Goal: Information Seeking & Learning: Find specific fact

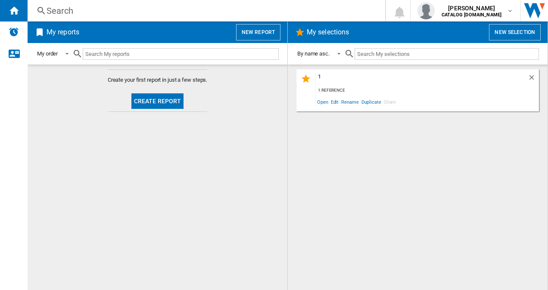
click at [86, 9] on div "Search" at bounding box center [204, 11] width 316 height 12
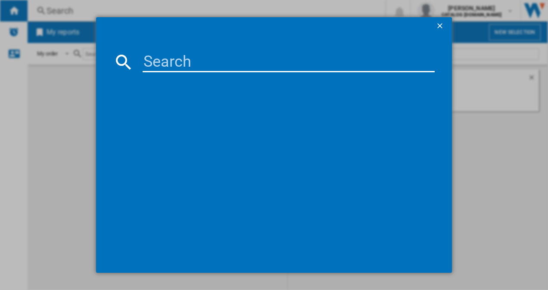
click at [158, 65] on input at bounding box center [289, 62] width 292 height 21
paste input "MS83430ES"
type input "MS83430ES"
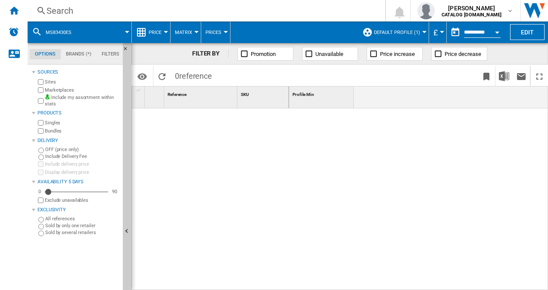
click at [406, 35] on span "Default profile (1)" at bounding box center [397, 33] width 46 height 6
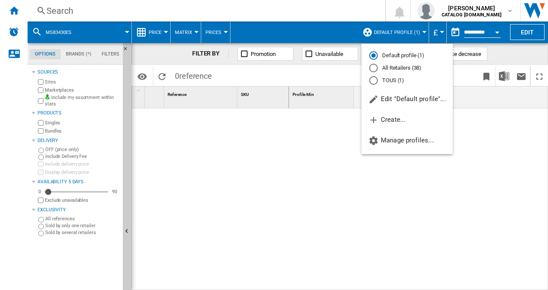
click at [399, 69] on md-radio-button "All Retailers (38)" at bounding box center [407, 68] width 76 height 8
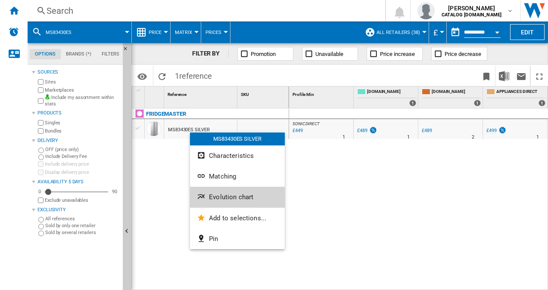
click at [230, 193] on button "Evolution chart" at bounding box center [237, 197] width 95 height 21
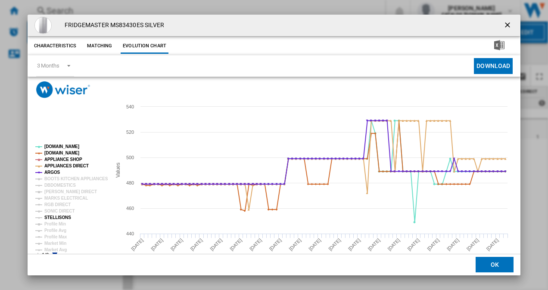
click at [59, 216] on tspan "STELLISONS" at bounding box center [57, 217] width 27 height 5
click at [62, 209] on tspan "SONIC DIRECT" at bounding box center [59, 211] width 30 height 5
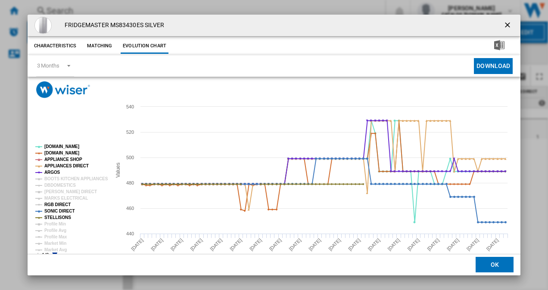
click at [60, 205] on tspan "RGB DIRECT" at bounding box center [57, 204] width 26 height 5
click at [60, 199] on tspan "MARKS ELECTRICAL" at bounding box center [65, 198] width 43 height 5
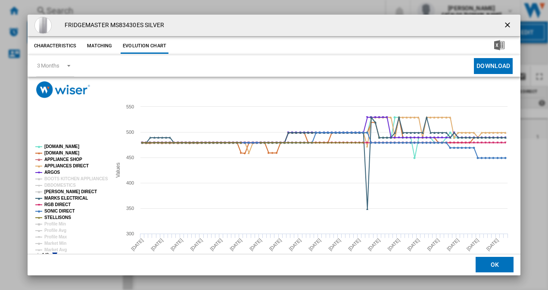
click at [59, 193] on tspan "[PERSON_NAME] DIRECT" at bounding box center [70, 191] width 53 height 5
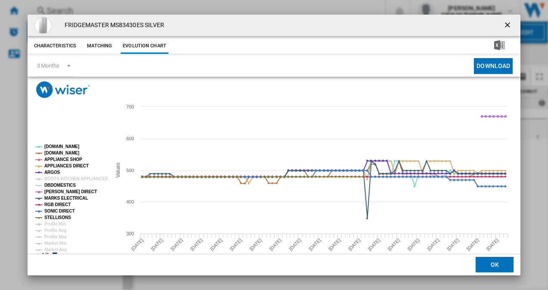
click at [57, 183] on tspan "DBDOMESTICS" at bounding box center [59, 185] width 31 height 5
click at [62, 177] on tspan "BOOTS KITCHEN APPLIANCES" at bounding box center [76, 179] width 64 height 5
click at [60, 241] on tspan "Market Min" at bounding box center [55, 243] width 22 height 5
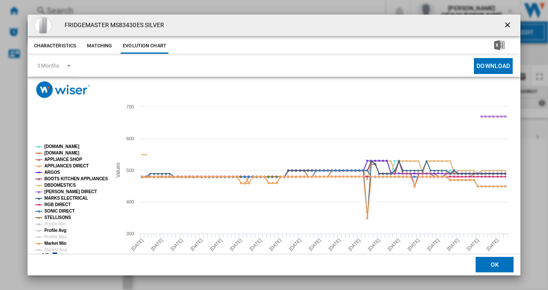
scroll to position [16, 0]
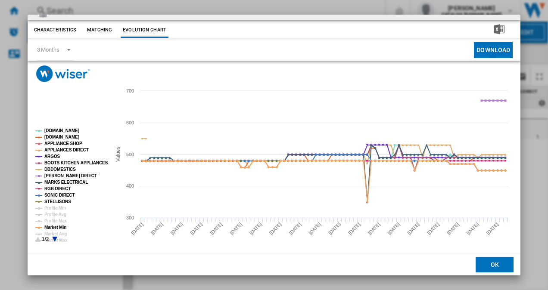
click at [53, 237] on icon "Product popup" at bounding box center [54, 239] width 5 height 5
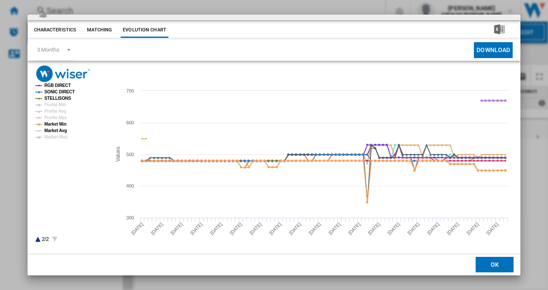
click at [54, 133] on tspan "Market Avg" at bounding box center [55, 130] width 22 height 5
click at [37, 238] on icon "Product popup" at bounding box center [37, 239] width 5 height 5
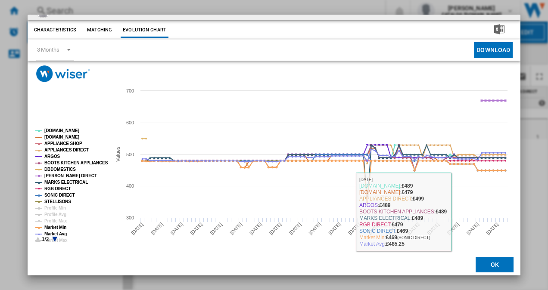
click at [491, 269] on button "OK" at bounding box center [494, 264] width 38 height 15
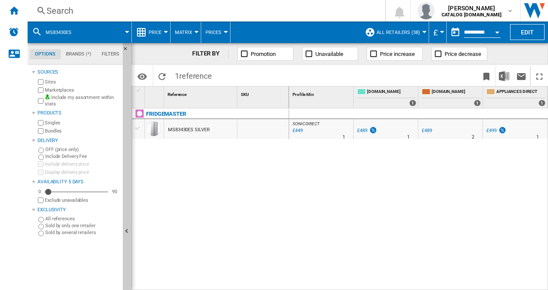
click at [117, 9] on div "Search" at bounding box center [204, 11] width 316 height 12
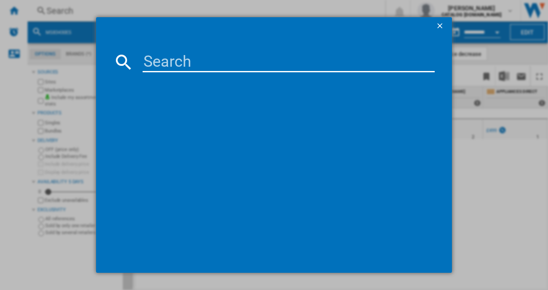
type input "MS83430EB"
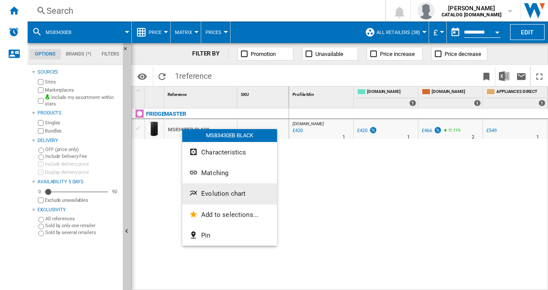
click at [223, 190] on span "Evolution chart" at bounding box center [223, 194] width 44 height 8
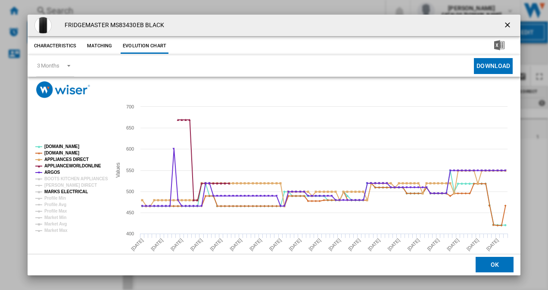
click at [65, 190] on tspan "MARKS ELECTRICAL" at bounding box center [65, 191] width 43 height 5
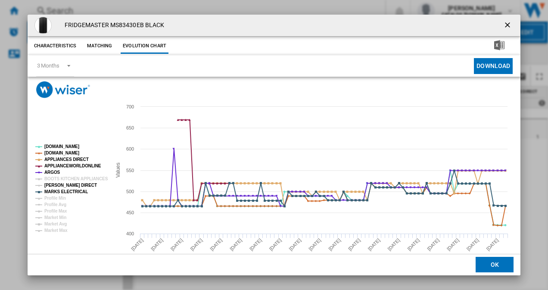
click at [59, 184] on tspan "[PERSON_NAME] DIRECT" at bounding box center [70, 185] width 53 height 5
click at [69, 179] on tspan "BOOTS KITCHEN APPLIANCES" at bounding box center [76, 179] width 64 height 5
click at [54, 223] on tspan "Market Avg" at bounding box center [55, 224] width 22 height 5
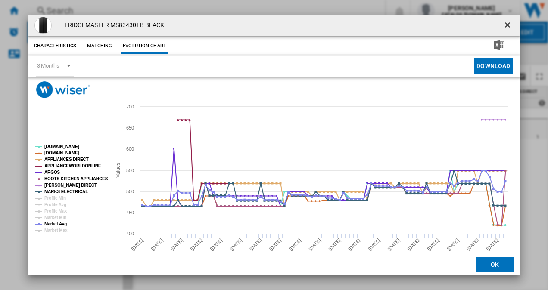
click at [487, 270] on button "OK" at bounding box center [494, 264] width 38 height 15
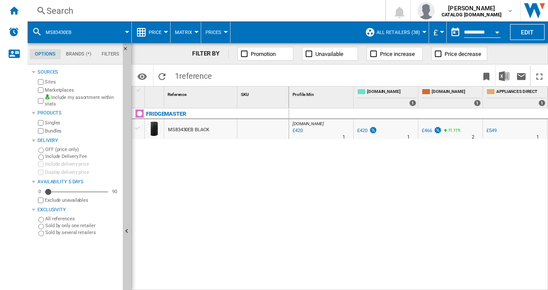
click at [102, 10] on div "Search" at bounding box center [204, 11] width 316 height 12
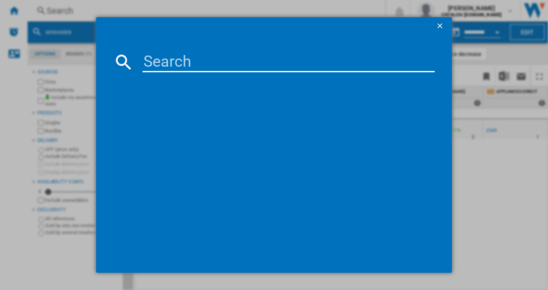
type input "MDRS619FIE46"
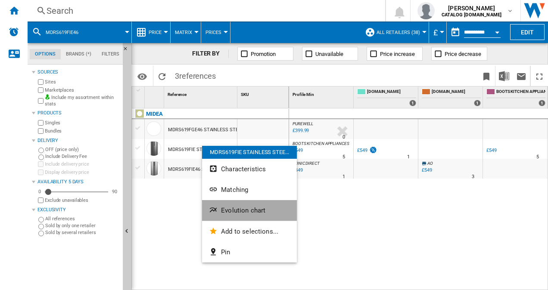
click at [251, 210] on span "Evolution chart" at bounding box center [243, 211] width 44 height 8
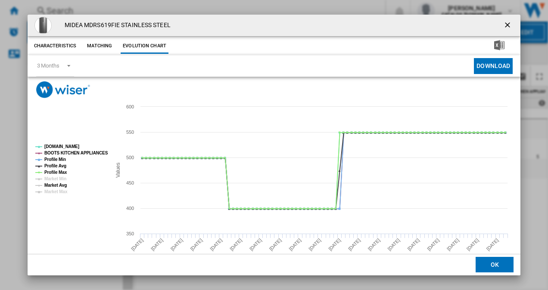
click at [56, 186] on tspan "Market Avg" at bounding box center [55, 185] width 22 height 5
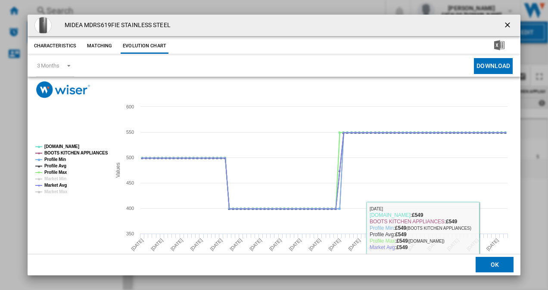
click at [486, 265] on button "OK" at bounding box center [494, 264] width 38 height 15
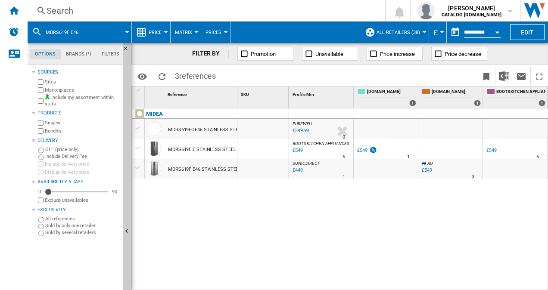
click at [185, 8] on div "Search" at bounding box center [204, 11] width 316 height 12
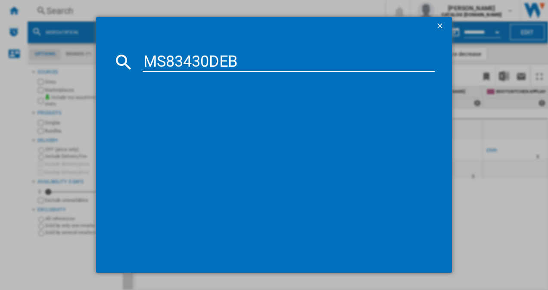
type input "MS83430DEB"
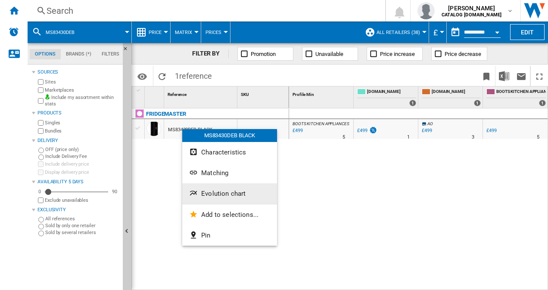
click at [222, 193] on span "Evolution chart" at bounding box center [223, 194] width 44 height 8
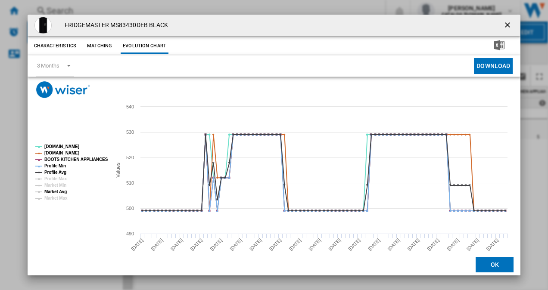
click at [57, 193] on tspan "Market Avg" at bounding box center [55, 191] width 22 height 5
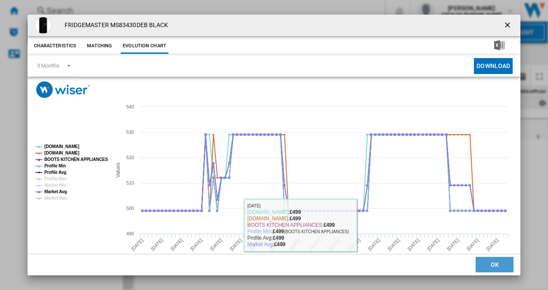
click at [492, 267] on button "OK" at bounding box center [494, 264] width 38 height 15
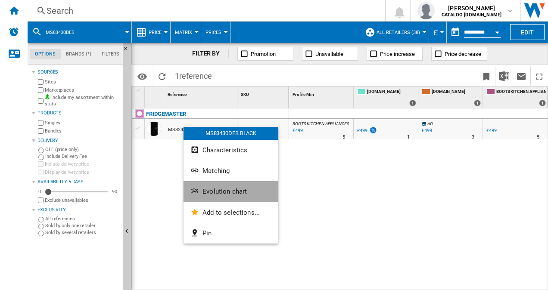
click at [216, 188] on span "Evolution chart" at bounding box center [224, 192] width 44 height 8
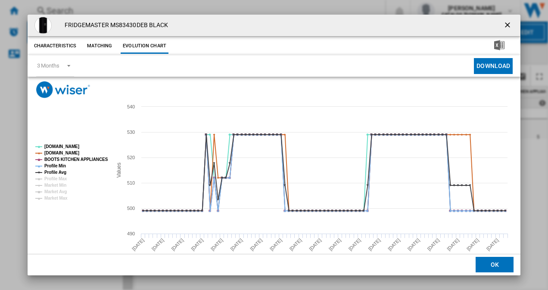
click at [480, 264] on button "OK" at bounding box center [494, 264] width 38 height 15
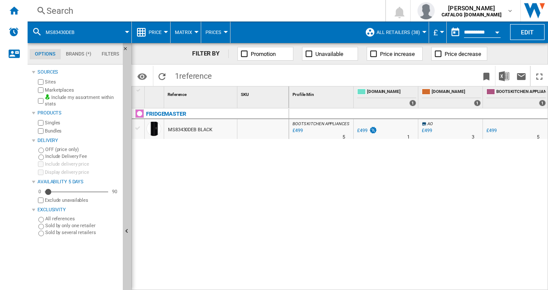
click at [147, 9] on div "Search" at bounding box center [204, 11] width 316 height 12
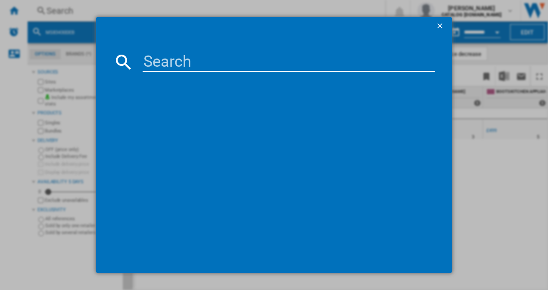
type input "RS67A8811B1/EU"
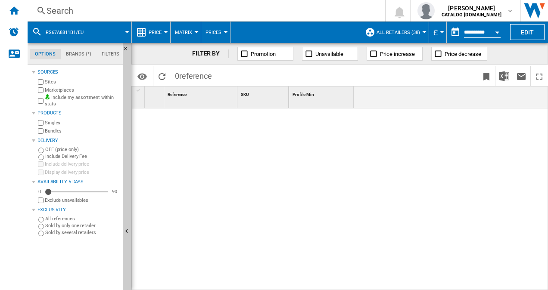
click at [171, 12] on div "Search" at bounding box center [204, 11] width 316 height 12
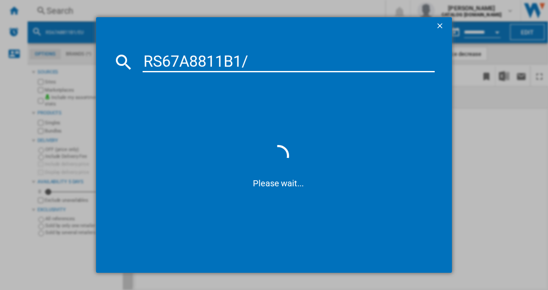
type input "RS67A8811B1"
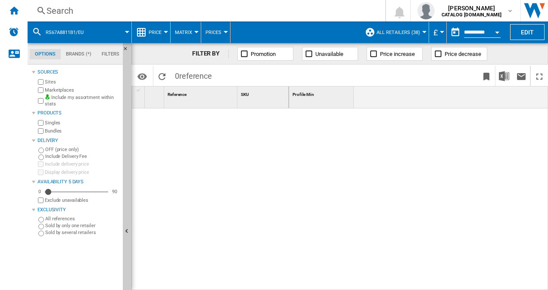
click at [133, 6] on div "Search" at bounding box center [204, 11] width 316 height 12
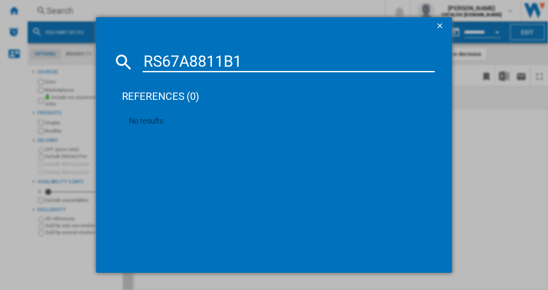
type input "RS67A8811B1"
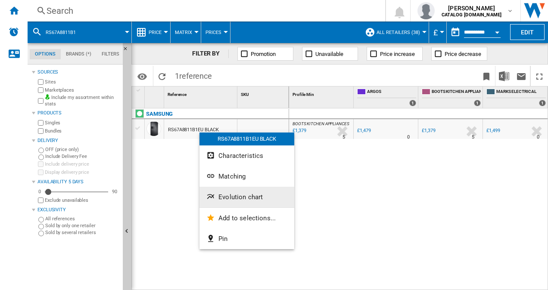
click at [248, 196] on span "Evolution chart" at bounding box center [240, 197] width 44 height 8
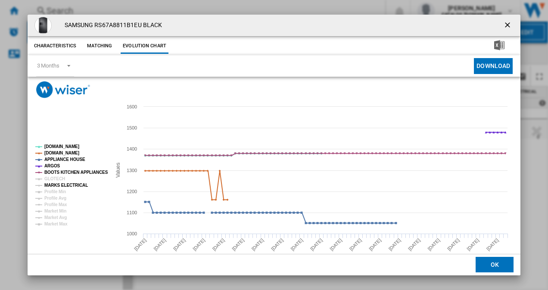
click at [57, 184] on tspan "MARKS ELECTRICAL" at bounding box center [65, 185] width 43 height 5
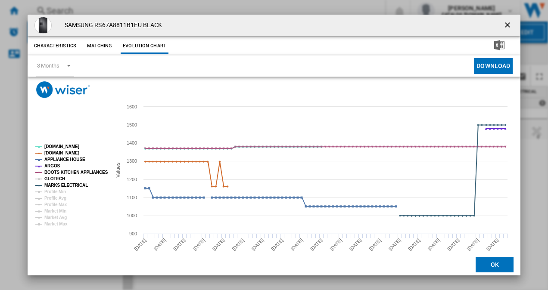
click at [49, 177] on tspan "GLOTECH" at bounding box center [54, 179] width 21 height 5
click at [57, 217] on tspan "Market Avg" at bounding box center [55, 217] width 22 height 5
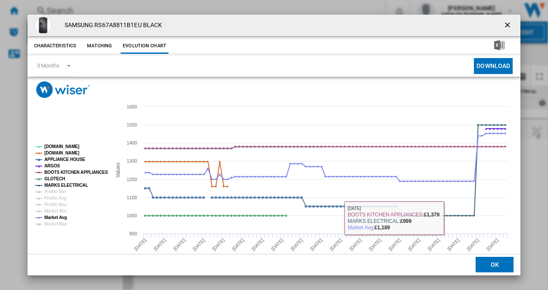
click at [487, 261] on button "OK" at bounding box center [494, 264] width 38 height 15
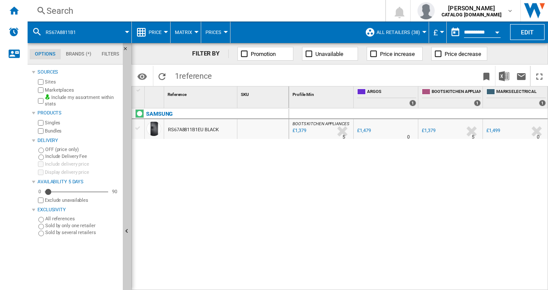
click at [178, 7] on div "Search" at bounding box center [204, 11] width 316 height 12
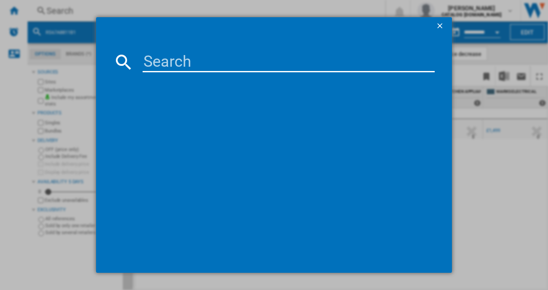
type input "RS67A8811S9/EF"
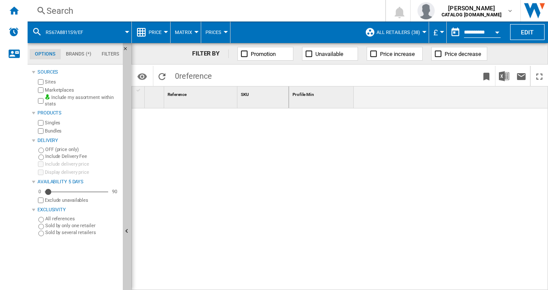
click at [135, 10] on div "Search" at bounding box center [204, 11] width 316 height 12
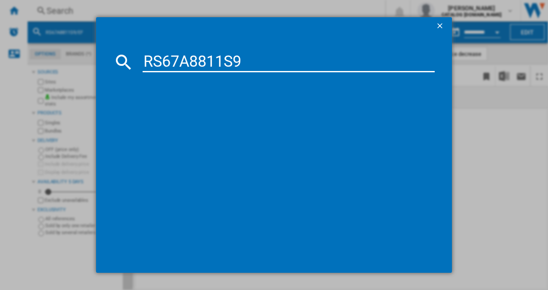
type input "RS67A8811S9"
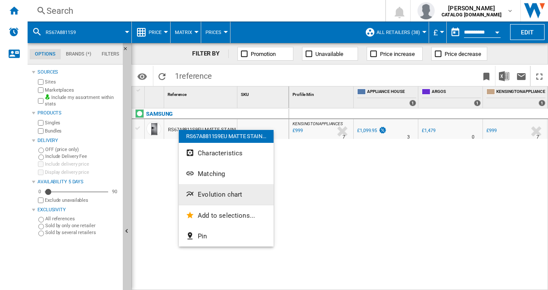
click at [214, 189] on button "Evolution chart" at bounding box center [226, 194] width 95 height 21
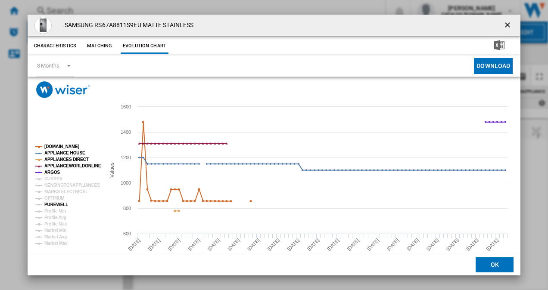
click at [52, 202] on tspan "PUREWELL" at bounding box center [56, 204] width 24 height 5
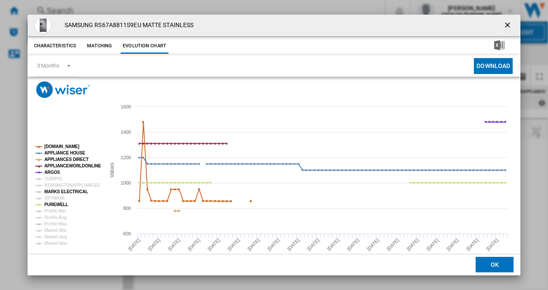
click at [48, 194] on tspan "MARKS ELECTRICAL" at bounding box center [65, 191] width 43 height 5
click at [49, 197] on tspan "OPTIMUM" at bounding box center [54, 198] width 20 height 5
click at [53, 184] on tspan "KENSINGTONAPPLIANCES" at bounding box center [72, 185] width 56 height 5
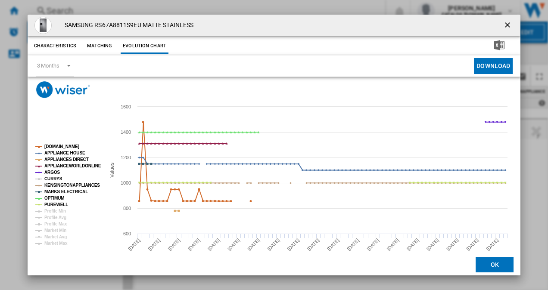
click at [49, 181] on tspan "CURRYS" at bounding box center [53, 179] width 18 height 5
click at [54, 235] on tspan "Market Avg" at bounding box center [55, 237] width 22 height 5
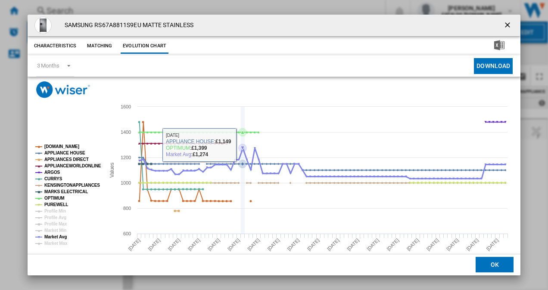
click at [243, 150] on icon "Product popup" at bounding box center [242, 148] width 9 height 9
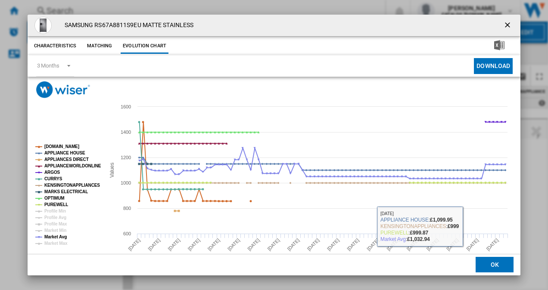
click at [486, 265] on button "OK" at bounding box center [494, 264] width 38 height 15
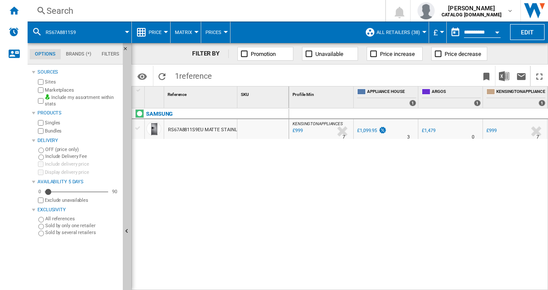
click at [155, 14] on div "Search" at bounding box center [204, 11] width 316 height 12
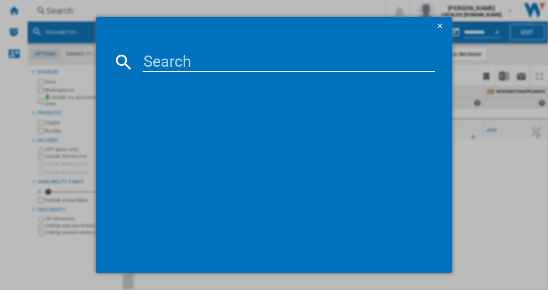
type input "KAD93AIERG"
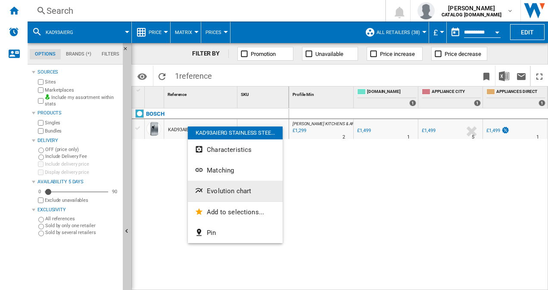
click at [223, 188] on span "Evolution chart" at bounding box center [229, 191] width 44 height 8
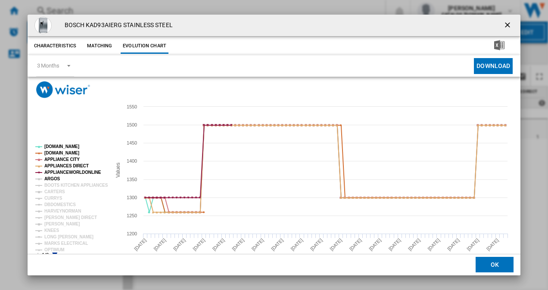
click at [53, 177] on tspan "ARGOS" at bounding box center [52, 179] width 16 height 5
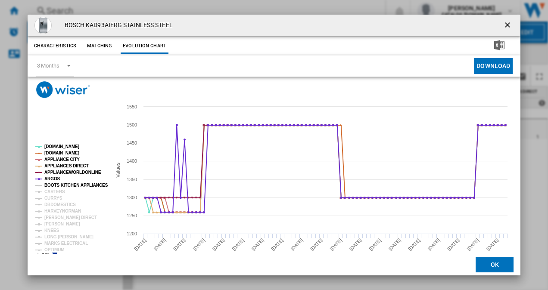
click at [54, 185] on tspan "BOOTS KITCHEN APPLIANCES" at bounding box center [76, 185] width 64 height 5
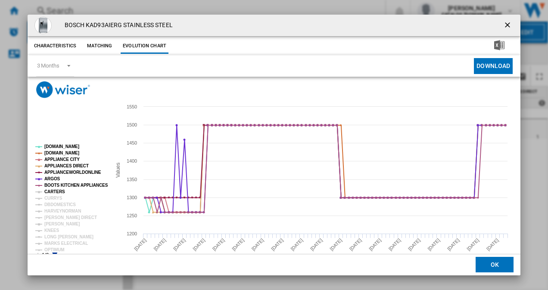
click at [51, 192] on tspan "CARTERS" at bounding box center [54, 191] width 21 height 5
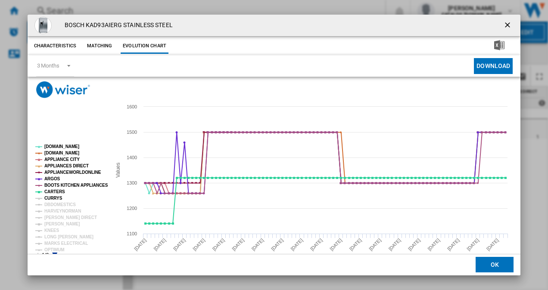
click at [51, 197] on tspan "CURRYS" at bounding box center [53, 198] width 18 height 5
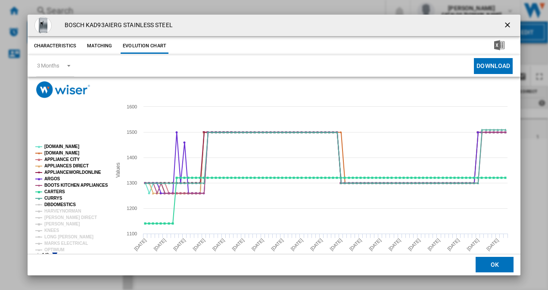
click at [52, 203] on tspan "DBDOMESTICS" at bounding box center [59, 204] width 31 height 5
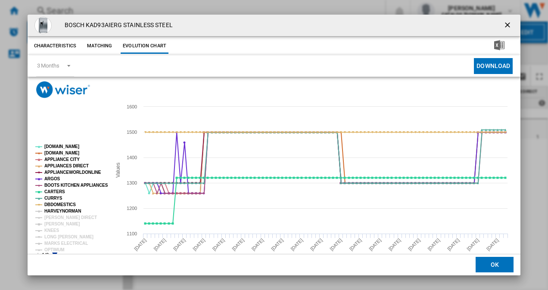
click at [53, 209] on tspan "HARVEYNORMAN" at bounding box center [62, 211] width 37 height 5
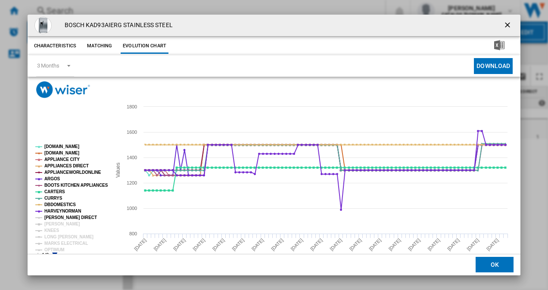
click at [54, 219] on tspan "[PERSON_NAME] DIRECT" at bounding box center [70, 217] width 53 height 5
click at [54, 224] on tspan "[PERSON_NAME]" at bounding box center [62, 224] width 36 height 5
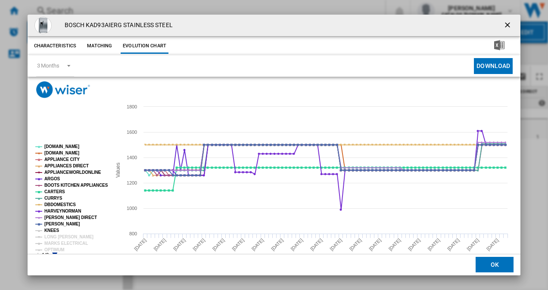
click at [52, 228] on tspan "KNEES" at bounding box center [51, 230] width 15 height 5
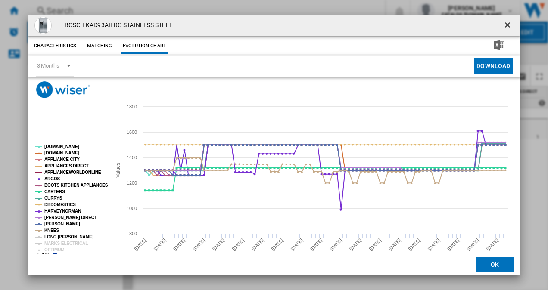
click at [55, 235] on tspan "LONG [PERSON_NAME]" at bounding box center [68, 237] width 49 height 5
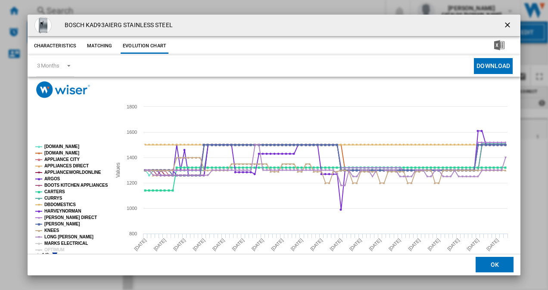
click at [56, 244] on tspan "MARKS ELECTRICAL" at bounding box center [65, 243] width 43 height 5
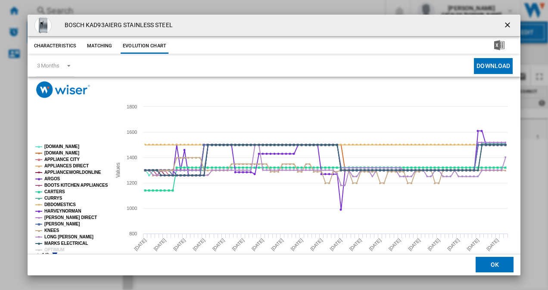
scroll to position [16, 0]
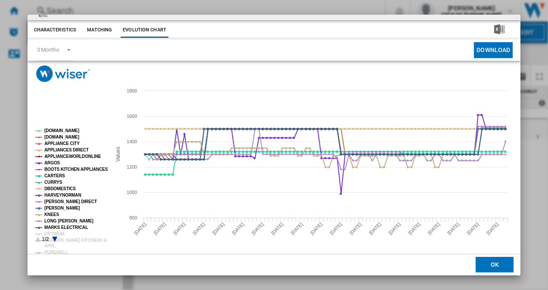
click at [53, 239] on icon "Product popup" at bounding box center [54, 239] width 5 height 5
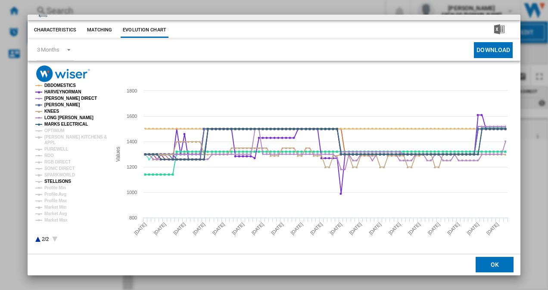
click at [57, 182] on tspan "STELLISONS" at bounding box center [57, 181] width 27 height 5
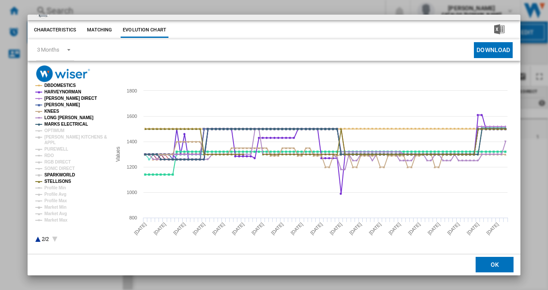
click at [53, 174] on tspan "SPARKWORLD" at bounding box center [59, 175] width 31 height 5
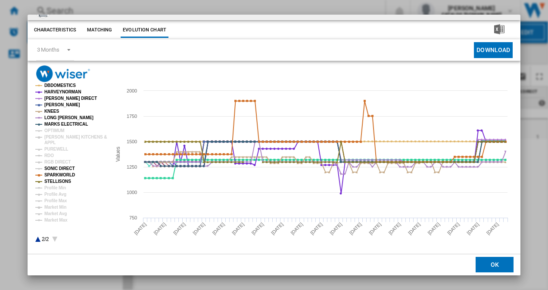
click at [52, 168] on tspan "SONIC DIRECT" at bounding box center [59, 168] width 30 height 5
click at [52, 163] on tspan "RGB DIRECT" at bounding box center [57, 162] width 26 height 5
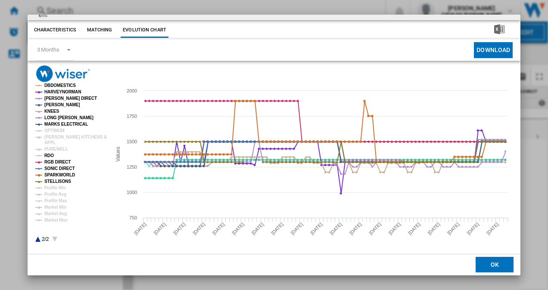
click at [51, 156] on tspan "RDO" at bounding box center [48, 155] width 9 height 5
click at [57, 129] on tspan "OPTIMUM" at bounding box center [54, 130] width 20 height 5
click at [54, 137] on tspan "[PERSON_NAME] KITCHENS &" at bounding box center [75, 137] width 62 height 5
click at [55, 149] on tspan "PUREWELL" at bounding box center [56, 149] width 24 height 5
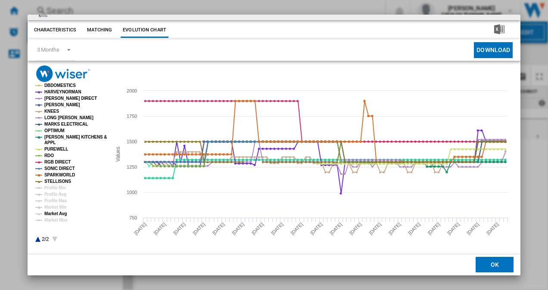
click at [56, 211] on tspan "Market Avg" at bounding box center [55, 213] width 22 height 5
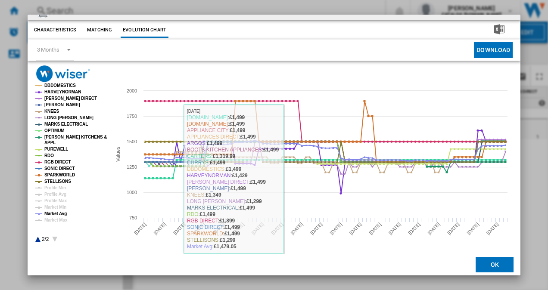
click at [493, 265] on button "OK" at bounding box center [494, 264] width 38 height 15
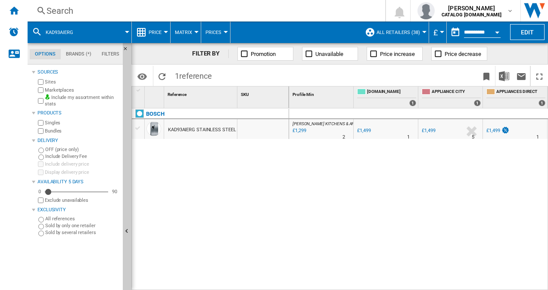
click at [113, 11] on div "Search" at bounding box center [204, 11] width 316 height 12
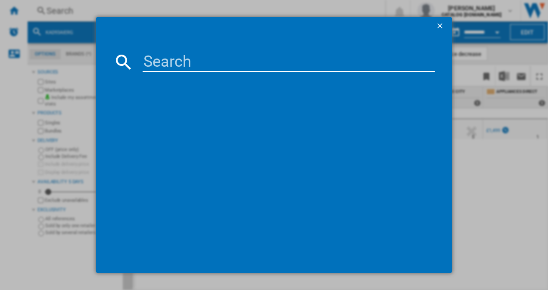
type input "RS741N4WCE"
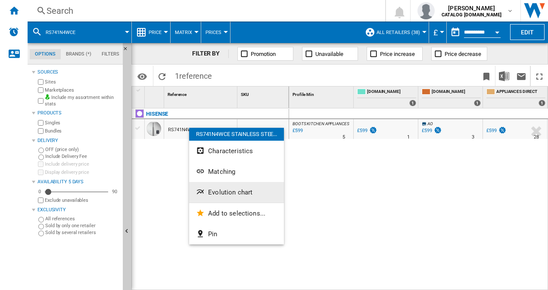
click at [238, 189] on span "Evolution chart" at bounding box center [230, 193] width 44 height 8
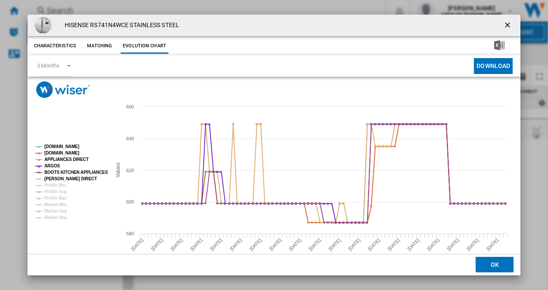
click at [62, 178] on tspan "[PERSON_NAME] DIRECT" at bounding box center [70, 179] width 53 height 5
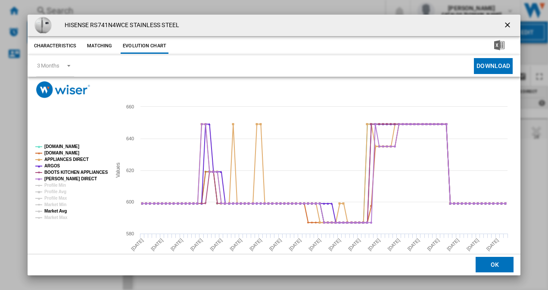
click at [63, 211] on tspan "Market Avg" at bounding box center [55, 211] width 22 height 5
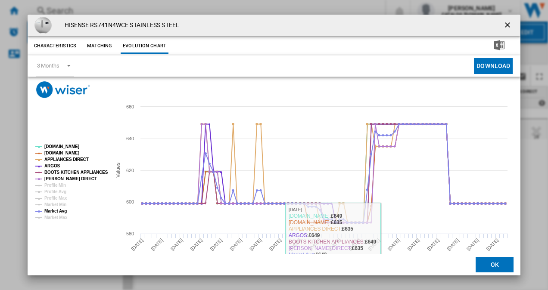
click at [482, 268] on button "OK" at bounding box center [494, 264] width 38 height 15
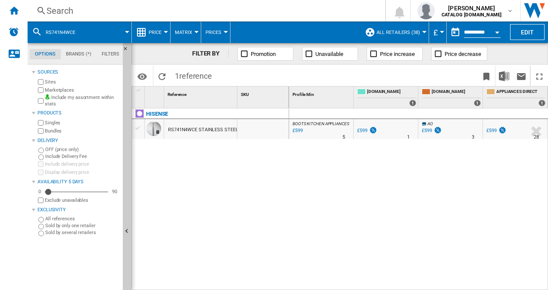
click at [200, 9] on div "Search" at bounding box center [204, 11] width 316 height 12
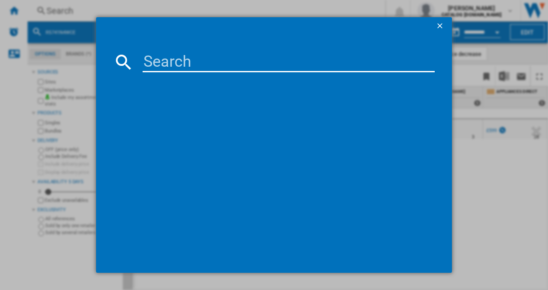
type input "RF632N4WIE"
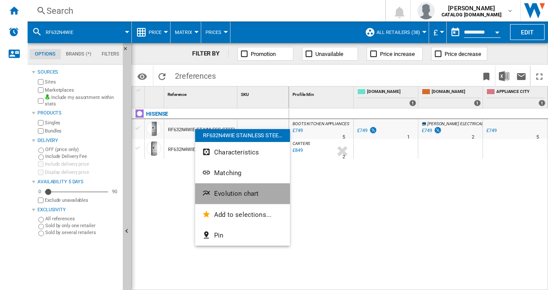
click at [234, 195] on span "Evolution chart" at bounding box center [236, 194] width 44 height 8
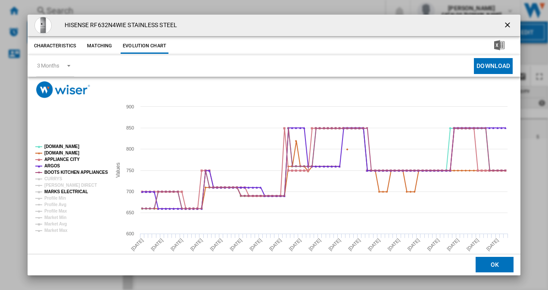
click at [49, 192] on tspan "MARKS ELECTRICAL" at bounding box center [65, 191] width 43 height 5
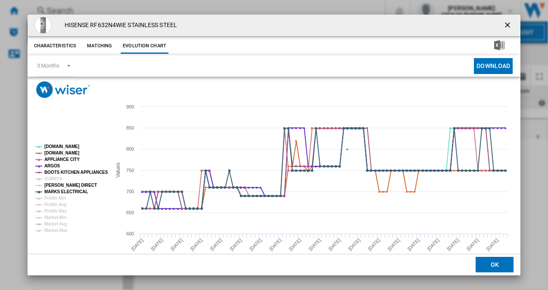
click at [45, 183] on tspan "[PERSON_NAME] DIRECT" at bounding box center [70, 185] width 53 height 5
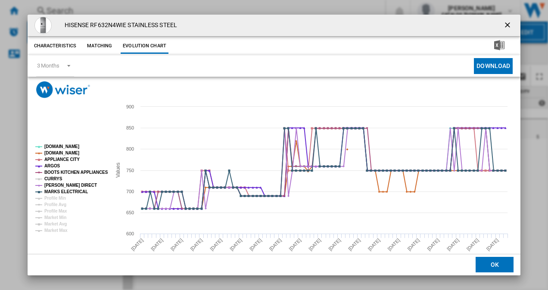
click at [49, 177] on tspan "CURRYS" at bounding box center [53, 179] width 18 height 5
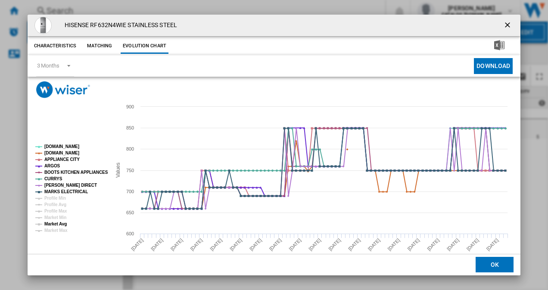
click at [53, 226] on tspan "Market Avg" at bounding box center [55, 224] width 22 height 5
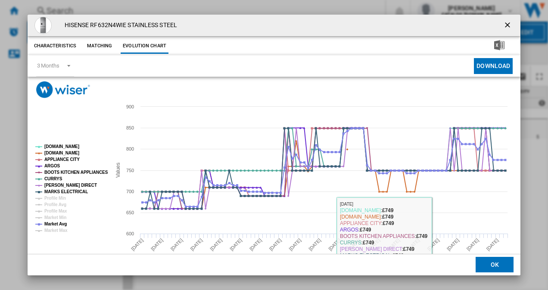
click at [488, 271] on button "OK" at bounding box center [494, 264] width 38 height 15
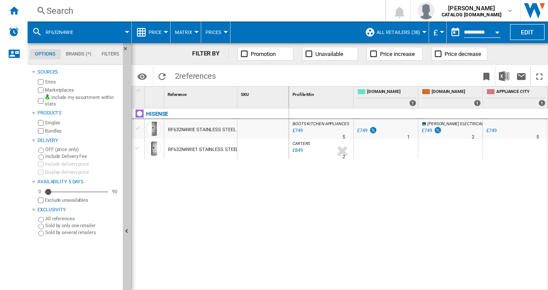
click at [190, 10] on div "Search" at bounding box center [204, 11] width 316 height 12
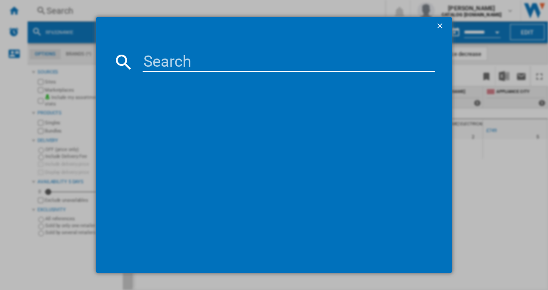
type input "RF632N4WFE"
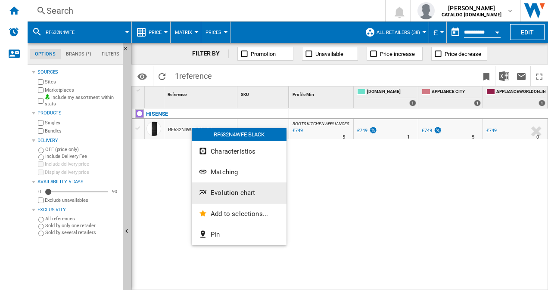
click at [225, 196] on span "Evolution chart" at bounding box center [233, 193] width 44 height 8
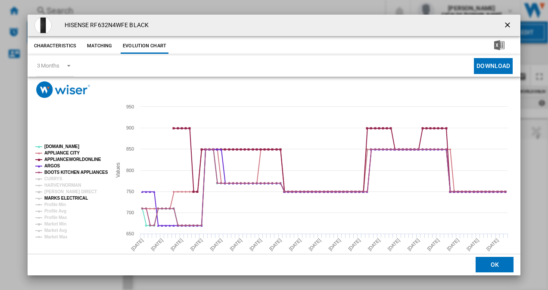
click at [62, 198] on tspan "MARKS ELECTRICAL" at bounding box center [65, 198] width 43 height 5
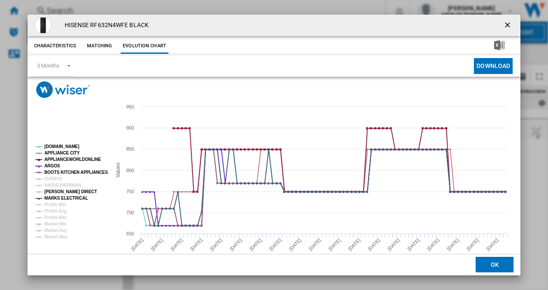
click at [51, 189] on tspan "[PERSON_NAME] DIRECT" at bounding box center [70, 191] width 53 height 5
click at [50, 184] on tspan "HARVEYNORMAN" at bounding box center [62, 185] width 37 height 5
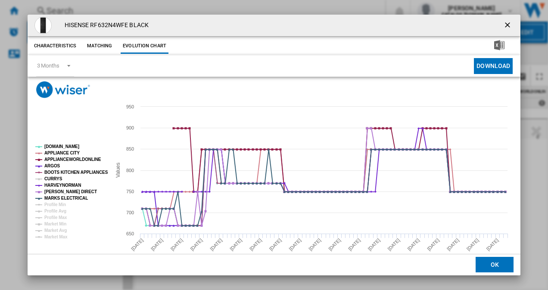
click at [53, 177] on tspan "CURRYS" at bounding box center [53, 179] width 18 height 5
click at [58, 230] on tspan "Market Avg" at bounding box center [55, 230] width 22 height 5
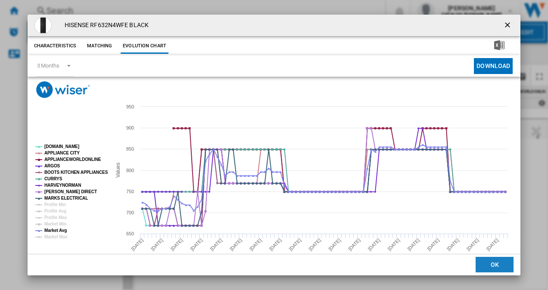
click at [491, 266] on button "OK" at bounding box center [494, 264] width 38 height 15
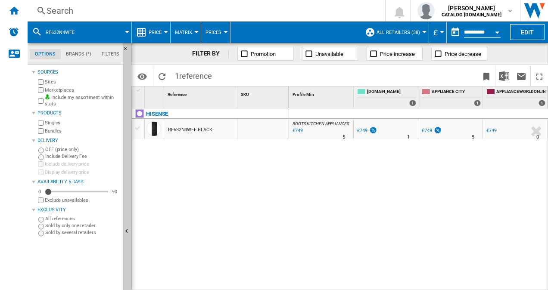
click at [160, 10] on div "Search" at bounding box center [204, 11] width 316 height 12
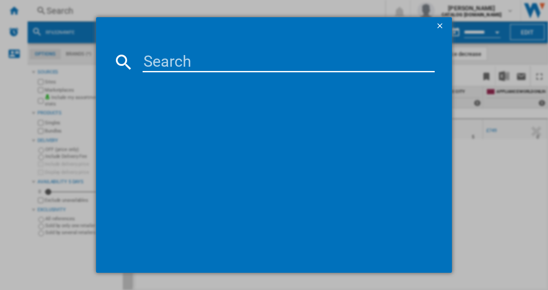
type input "HFR5719EWMP"
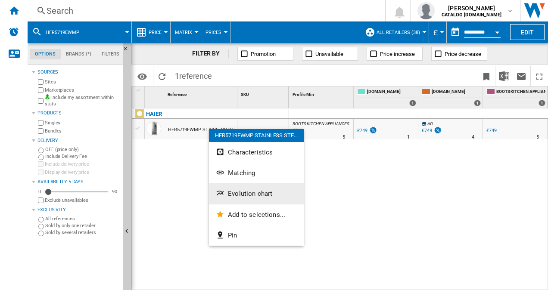
click at [254, 190] on span "Evolution chart" at bounding box center [250, 194] width 44 height 8
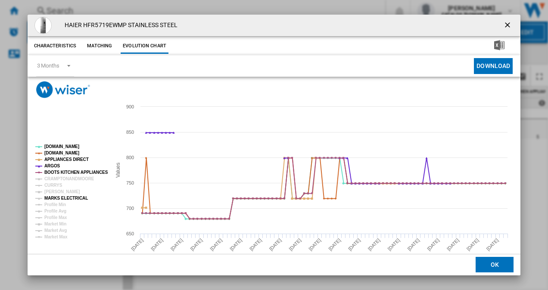
click at [53, 197] on tspan "MARKS ELECTRICAL" at bounding box center [65, 198] width 43 height 5
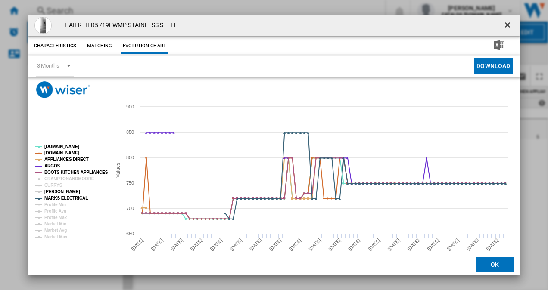
click at [50, 191] on tspan "[PERSON_NAME]" at bounding box center [62, 191] width 36 height 5
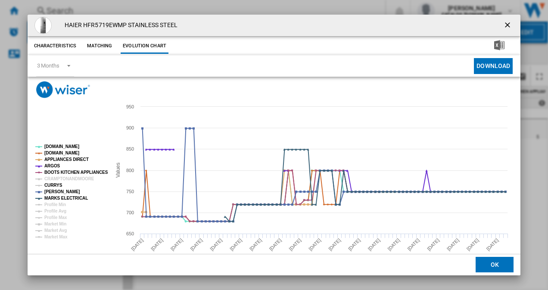
click at [51, 186] on tspan "CURRYS" at bounding box center [53, 185] width 18 height 5
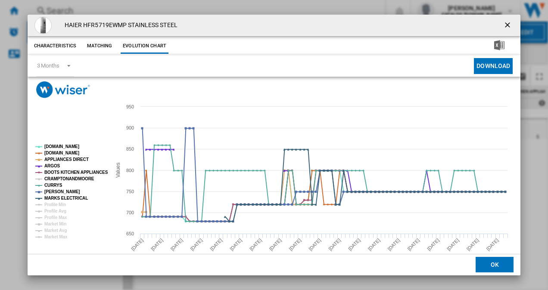
click at [64, 178] on tspan "CRAMPTONANDMOORE" at bounding box center [69, 179] width 50 height 5
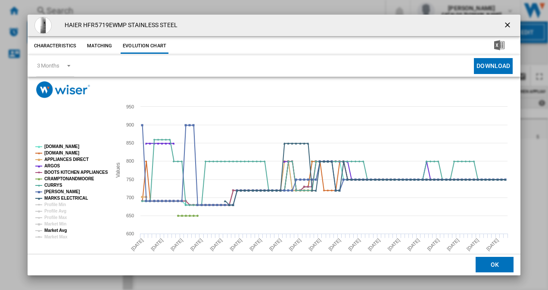
click at [54, 229] on tspan "Market Avg" at bounding box center [55, 230] width 22 height 5
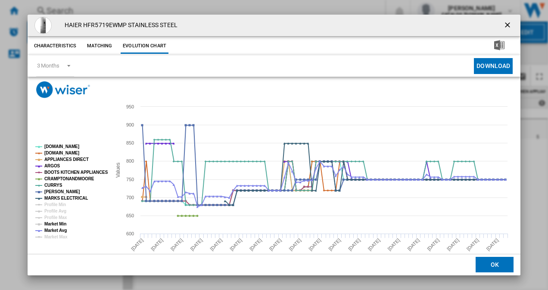
click at [49, 222] on tspan "Market Min" at bounding box center [55, 224] width 22 height 5
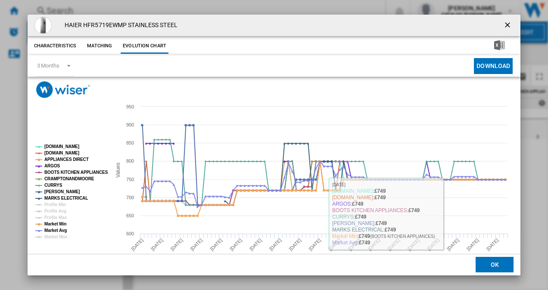
click at [500, 264] on button "OK" at bounding box center [494, 264] width 38 height 15
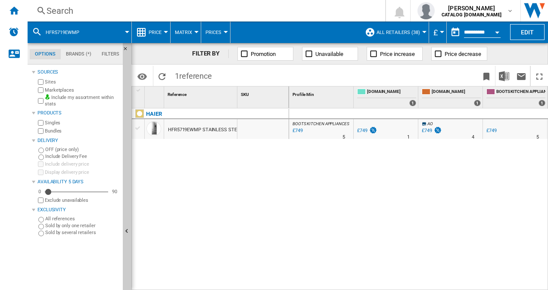
click at [145, 12] on div "Search" at bounding box center [204, 11] width 316 height 12
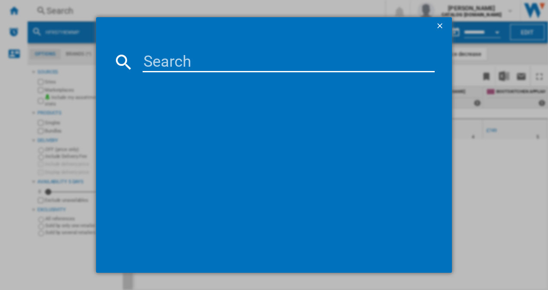
click at [161, 62] on input at bounding box center [289, 62] width 292 height 21
type input "HFR5719ENPB"
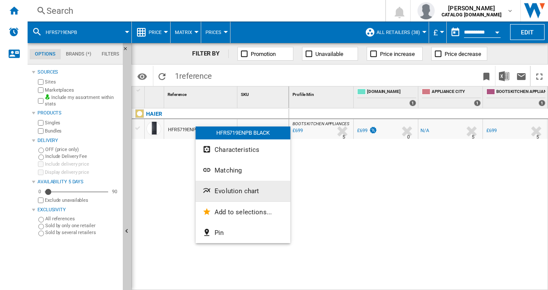
click at [226, 192] on span "Evolution chart" at bounding box center [236, 191] width 44 height 8
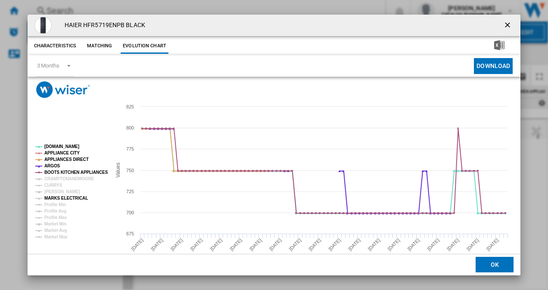
click at [53, 198] on tspan "MARKS ELECTRICAL" at bounding box center [65, 198] width 43 height 5
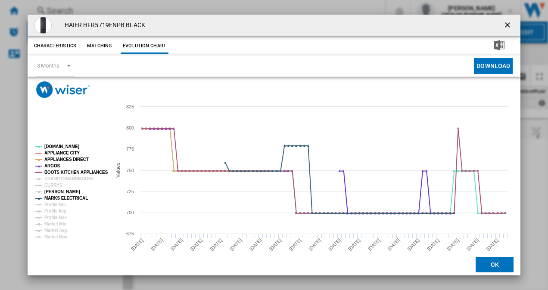
click at [53, 191] on tspan "[PERSON_NAME]" at bounding box center [62, 191] width 36 height 5
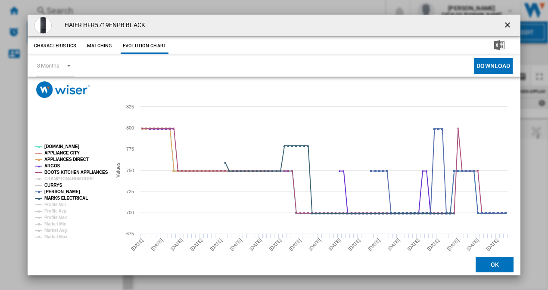
click at [52, 186] on tspan "CURRYS" at bounding box center [53, 185] width 18 height 5
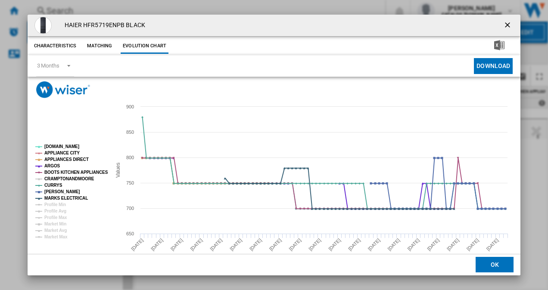
click at [72, 179] on tspan "CRAMPTONANDMOORE" at bounding box center [69, 179] width 50 height 5
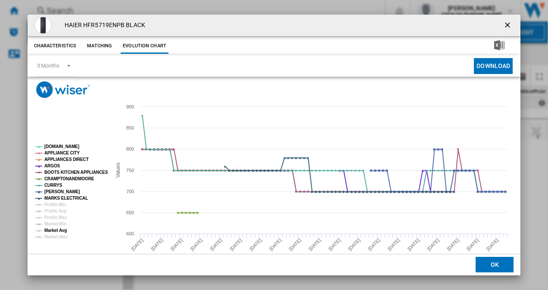
click at [59, 231] on tspan "Market Avg" at bounding box center [55, 230] width 22 height 5
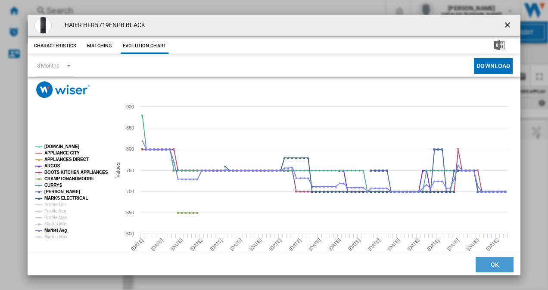
click at [486, 267] on button "OK" at bounding box center [494, 264] width 38 height 15
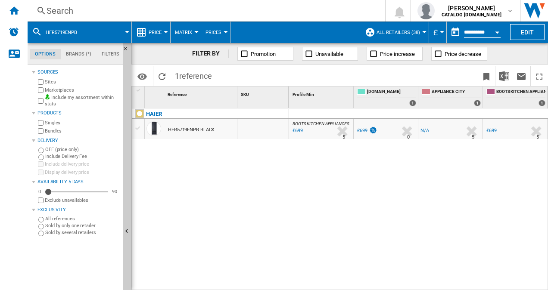
click at [143, 10] on div "Search" at bounding box center [204, 11] width 316 height 12
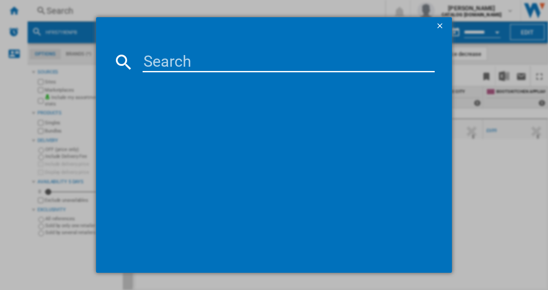
type input "HONFQ2T718EXK"
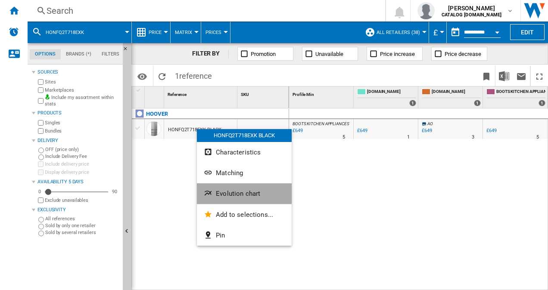
click at [235, 194] on span "Evolution chart" at bounding box center [238, 194] width 44 height 8
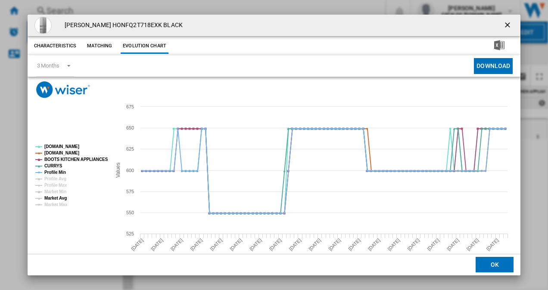
click at [53, 198] on tspan "Market Avg" at bounding box center [55, 198] width 22 height 5
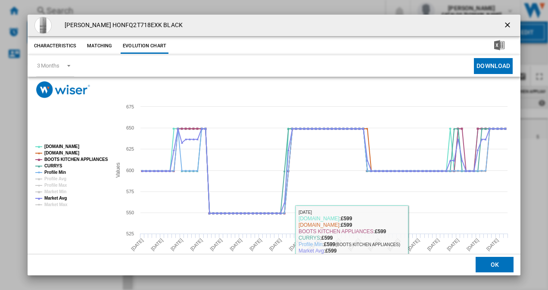
click at [490, 261] on button "OK" at bounding box center [494, 264] width 38 height 15
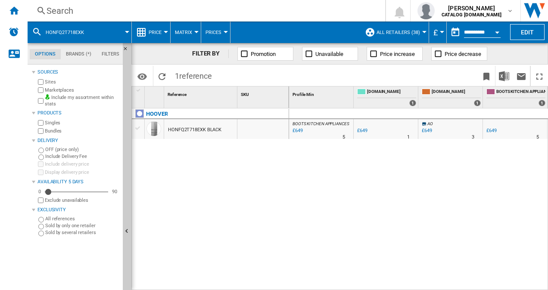
click at [112, 7] on div "Search" at bounding box center [204, 11] width 316 height 12
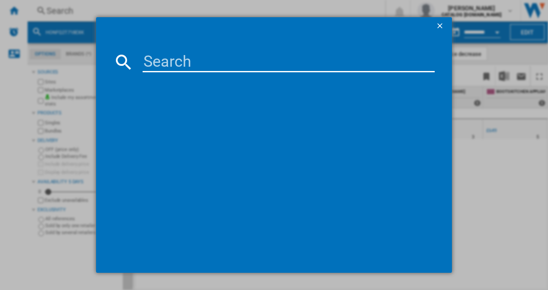
type input "RQ5P470SMFE"
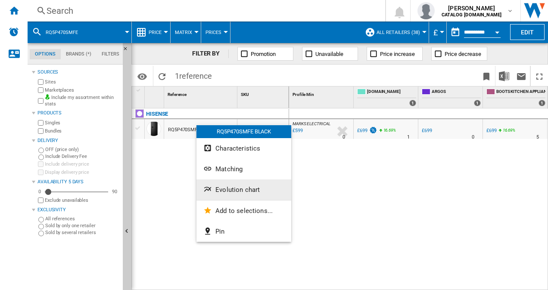
click at [245, 189] on span "Evolution chart" at bounding box center [237, 190] width 44 height 8
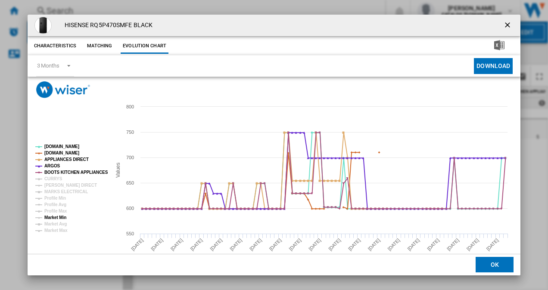
click at [58, 217] on tspan "Market Min" at bounding box center [55, 217] width 22 height 5
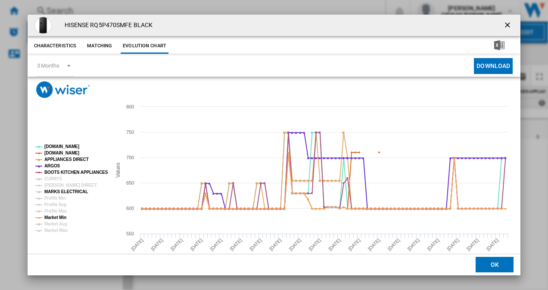
click at [58, 189] on tspan "MARKS ELECTRICAL" at bounding box center [65, 191] width 43 height 5
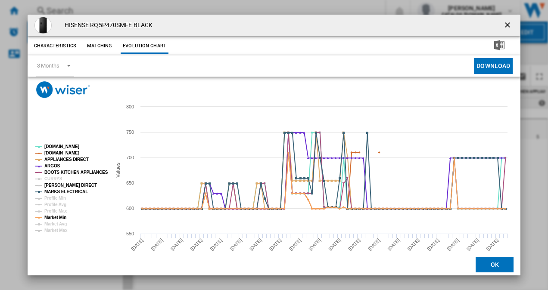
click at [53, 183] on tspan "[PERSON_NAME] DIRECT" at bounding box center [70, 185] width 53 height 5
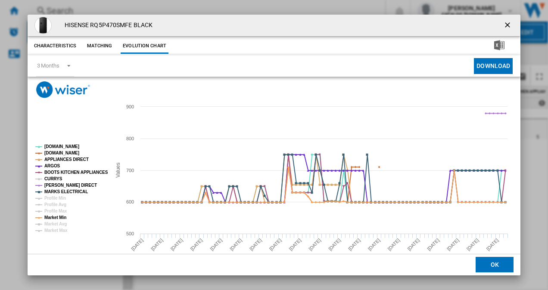
click at [49, 177] on tspan "CURRYS" at bounding box center [53, 179] width 18 height 5
click at [57, 223] on tspan "Market Avg" at bounding box center [55, 224] width 22 height 5
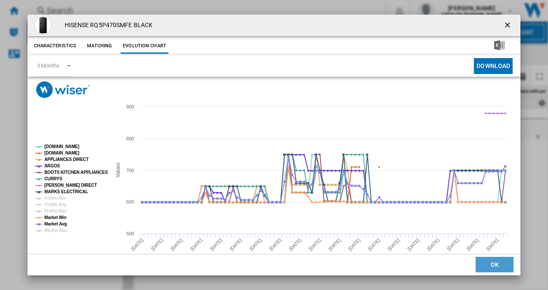
click at [494, 272] on button "OK" at bounding box center [494, 264] width 38 height 15
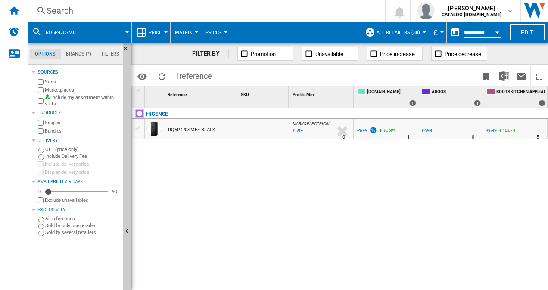
click at [142, 9] on div "Search" at bounding box center [204, 11] width 316 height 12
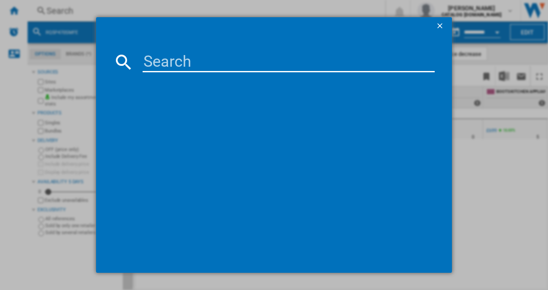
type input "HCR3818ENMM"
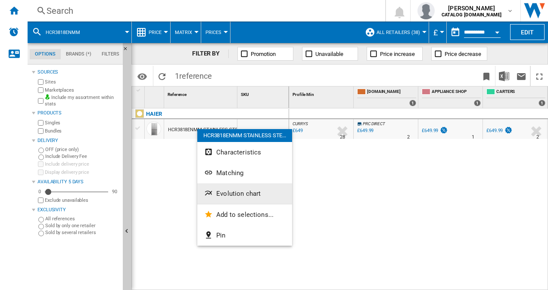
click at [245, 193] on span "Evolution chart" at bounding box center [238, 194] width 44 height 8
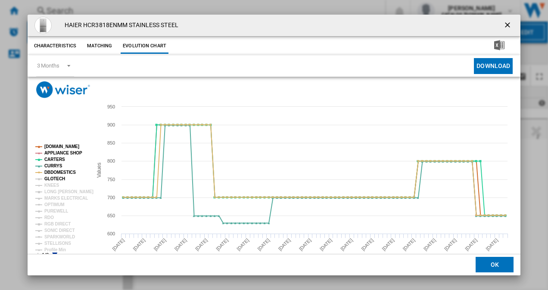
click at [50, 179] on tspan "GLOTECH" at bounding box center [54, 179] width 21 height 5
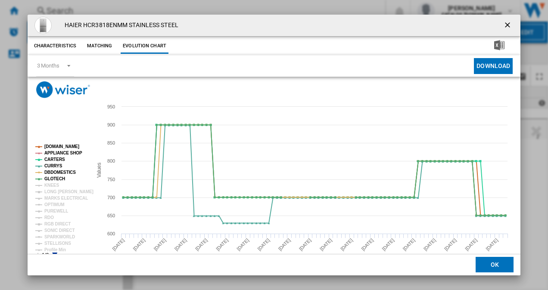
click at [50, 183] on tspan "KNEES" at bounding box center [51, 185] width 15 height 5
click at [54, 189] on tspan "LONG [PERSON_NAME]" at bounding box center [68, 191] width 49 height 5
click at [57, 194] on tspan "LONG [PERSON_NAME]" at bounding box center [68, 191] width 49 height 5
click at [53, 190] on tspan "LONG [PERSON_NAME]" at bounding box center [68, 191] width 49 height 5
click at [53, 198] on tspan "MARKS ELECTRICAL" at bounding box center [65, 198] width 43 height 5
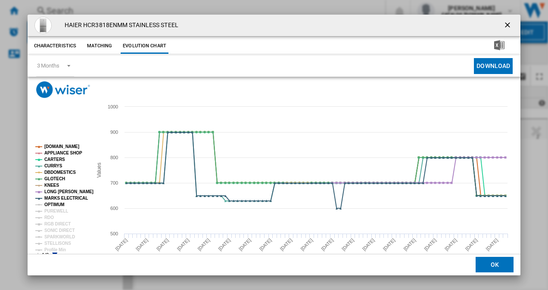
click at [53, 203] on tspan "OPTIMUM" at bounding box center [54, 204] width 20 height 5
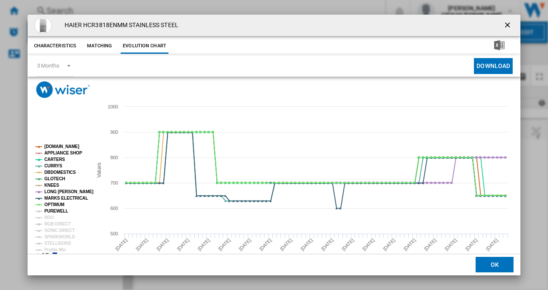
click at [53, 211] on tspan "PUREWELL" at bounding box center [56, 211] width 24 height 5
click at [50, 215] on tspan "RDO" at bounding box center [48, 217] width 9 height 5
click at [63, 224] on tspan "RGB DIRECT" at bounding box center [57, 224] width 26 height 5
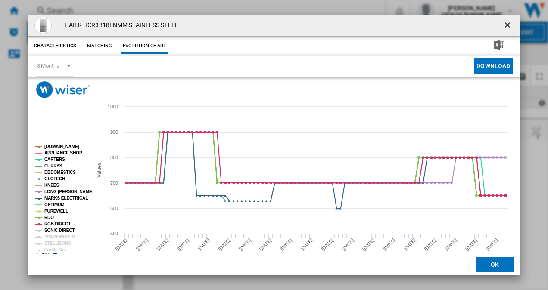
click at [60, 230] on tspan "SONIC DIRECT" at bounding box center [59, 230] width 30 height 5
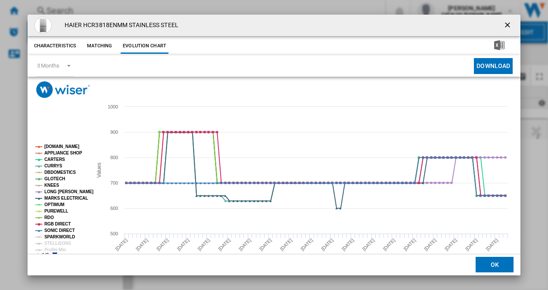
click at [60, 236] on tspan "SPARKWORLD" at bounding box center [59, 237] width 31 height 5
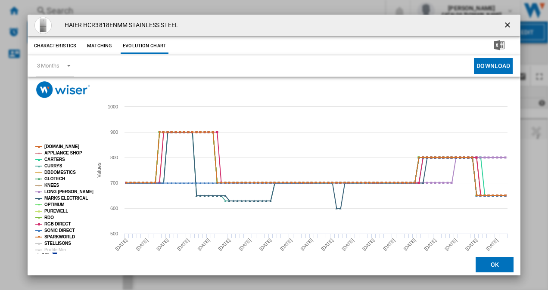
click at [56, 243] on tspan "STELLISONS" at bounding box center [57, 243] width 27 height 5
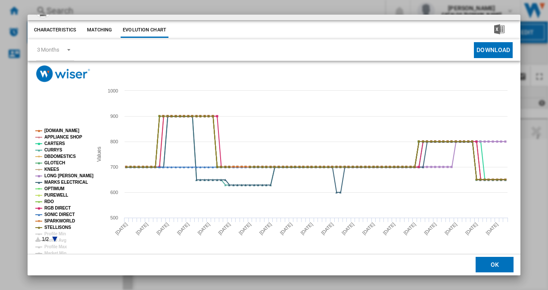
click at [54, 238] on icon "Product popup" at bounding box center [54, 239] width 5 height 5
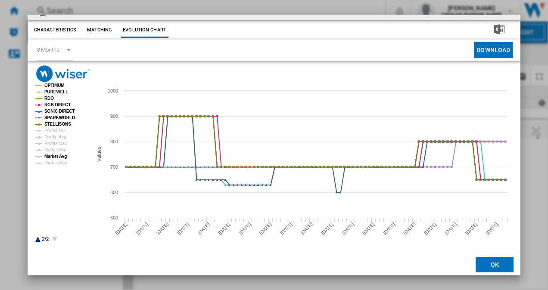
click at [56, 157] on tspan "Market Avg" at bounding box center [55, 156] width 22 height 5
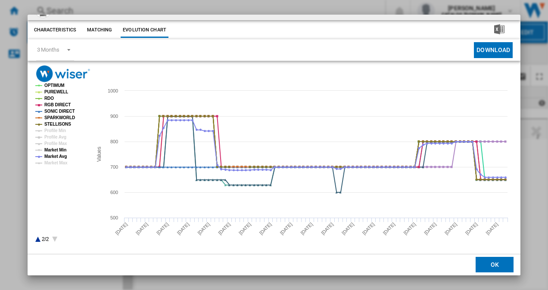
click at [56, 148] on tspan "Market Min" at bounding box center [55, 150] width 22 height 5
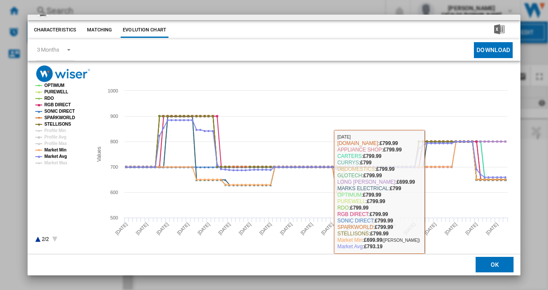
click at [485, 262] on button "OK" at bounding box center [494, 264] width 38 height 15
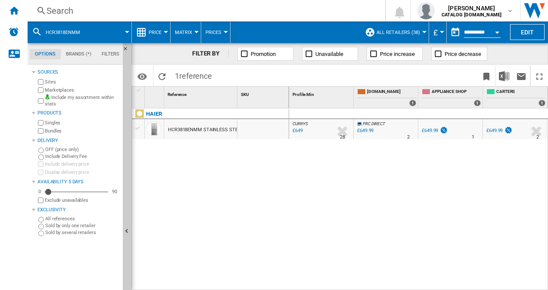
click at [152, 15] on div "Search" at bounding box center [204, 11] width 316 height 12
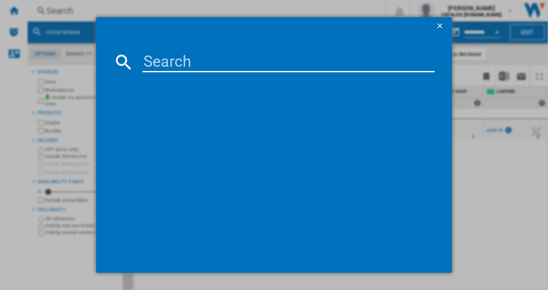
type input "MQ79394ES"
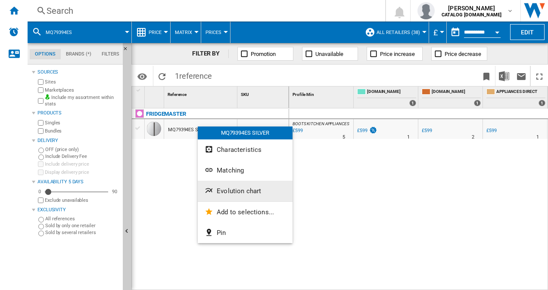
click at [228, 184] on button "Evolution chart" at bounding box center [245, 191] width 95 height 21
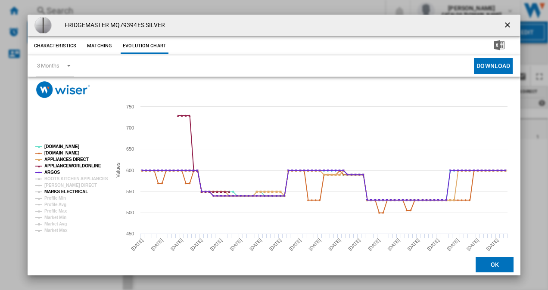
click at [64, 189] on tspan "MARKS ELECTRICAL" at bounding box center [65, 191] width 43 height 5
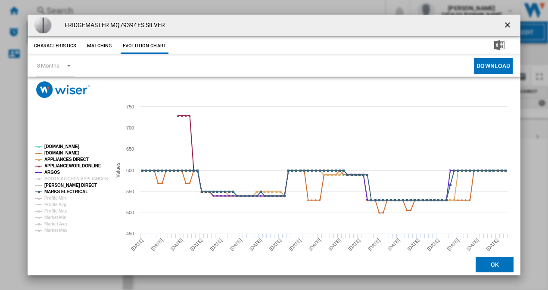
click at [54, 181] on tspan "BOOTS KITCHEN APPLIANCES" at bounding box center [76, 179] width 64 height 5
click at [63, 183] on tspan "[PERSON_NAME] DIRECT" at bounding box center [70, 185] width 53 height 5
click at [51, 223] on tspan "Market Avg" at bounding box center [55, 224] width 22 height 5
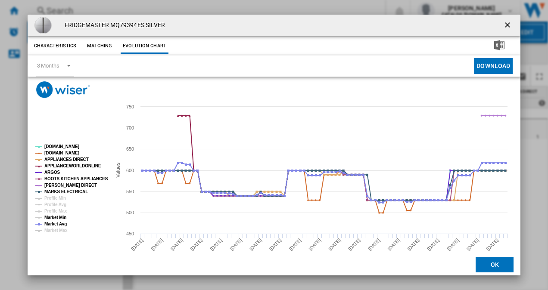
click at [54, 216] on tspan "Market Min" at bounding box center [55, 217] width 22 height 5
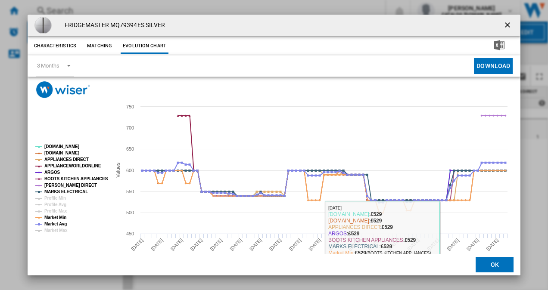
click at [490, 270] on button "OK" at bounding box center [494, 264] width 38 height 15
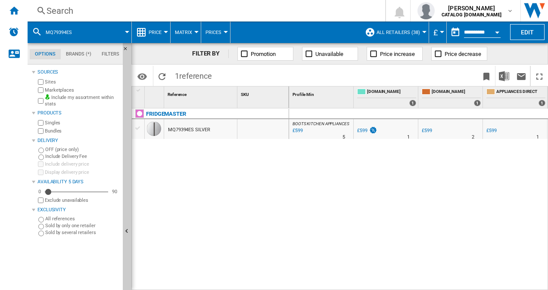
click at [106, 14] on div "Search" at bounding box center [204, 11] width 316 height 12
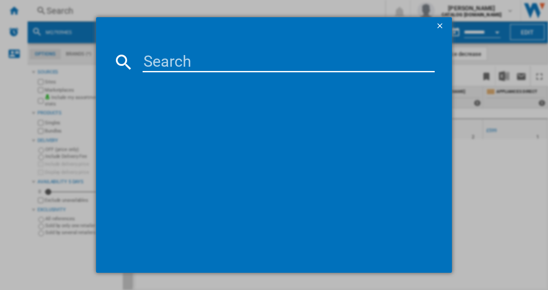
type input "RQ5P470SMIE"
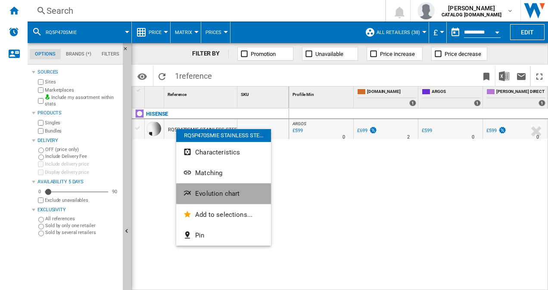
click at [234, 197] on button "Evolution chart" at bounding box center [223, 193] width 95 height 21
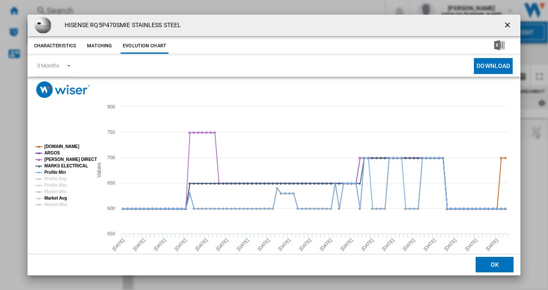
click at [59, 198] on tspan "Market Avg" at bounding box center [55, 198] width 22 height 5
click at [52, 191] on tspan "Market Min" at bounding box center [55, 191] width 22 height 5
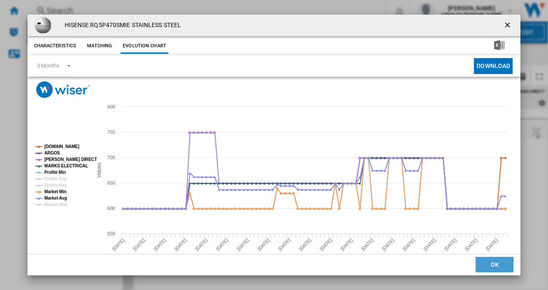
click at [483, 263] on button "OK" at bounding box center [494, 264] width 38 height 15
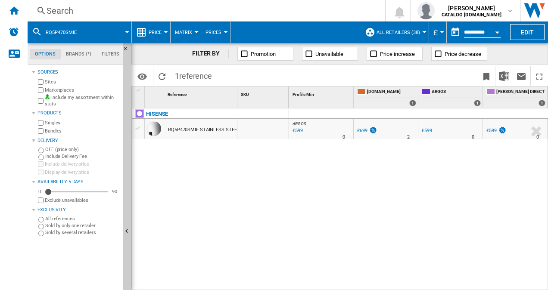
click at [119, 4] on div "Search Search 0 luke ralph CATALOG ELECTROLUX.UK CATALOG ELECTROLUX.UK My setti…" at bounding box center [288, 11] width 520 height 22
click at [96, 12] on div "Search" at bounding box center [204, 11] width 316 height 12
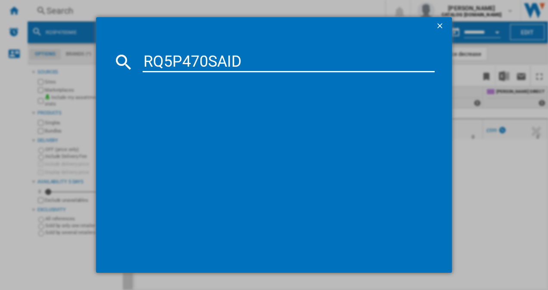
type input "RQ5P470SAID"
click at [280, 60] on input "RQ5P470SAID" at bounding box center [289, 62] width 292 height 21
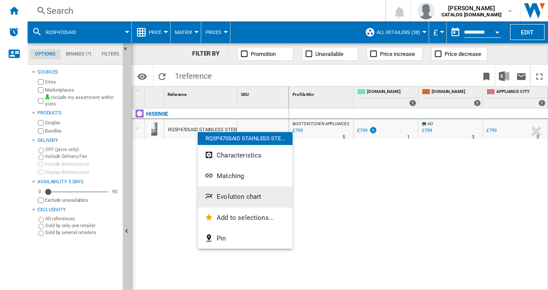
click at [237, 196] on span "Evolution chart" at bounding box center [239, 197] width 44 height 8
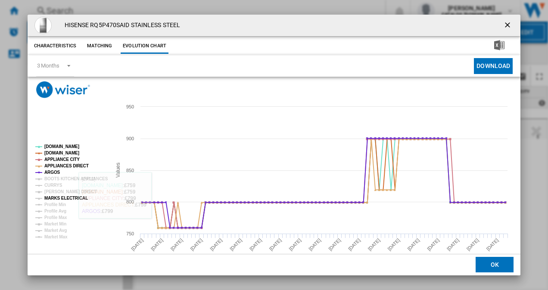
click at [62, 198] on tspan "MARKS ELECTRICAL" at bounding box center [65, 198] width 43 height 5
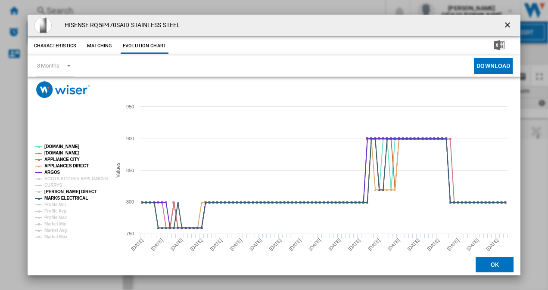
click at [53, 192] on tspan "[PERSON_NAME] DIRECT" at bounding box center [70, 191] width 53 height 5
click at [52, 184] on tspan "CURRYS" at bounding box center [53, 185] width 18 height 5
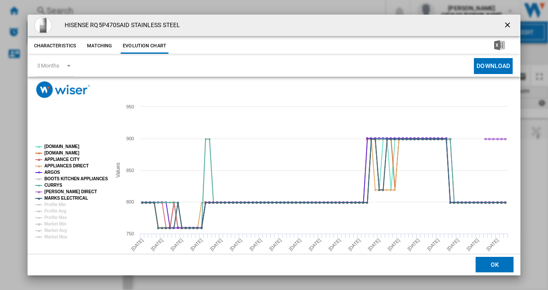
click at [71, 179] on tspan "BOOTS KITCHEN APPLIANCES" at bounding box center [76, 179] width 64 height 5
click at [436, 21] on div "HISENSE RQ5P470SAID STAINLESS STEEL" at bounding box center [274, 26] width 493 height 22
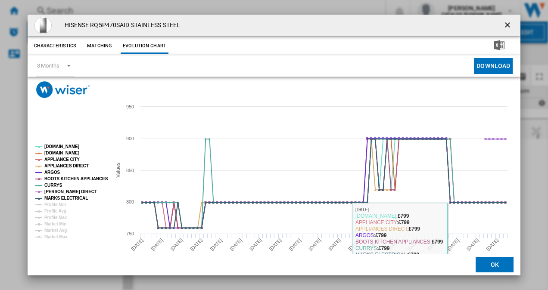
click at [494, 261] on button "OK" at bounding box center [494, 264] width 38 height 15
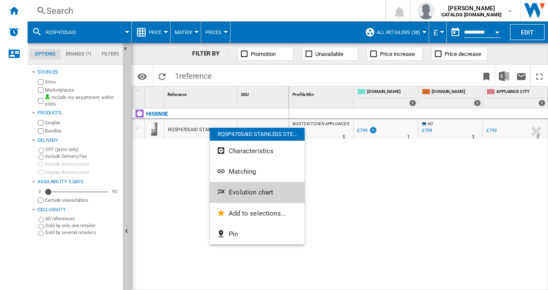
click at [273, 189] on button "Evolution chart" at bounding box center [257, 192] width 95 height 21
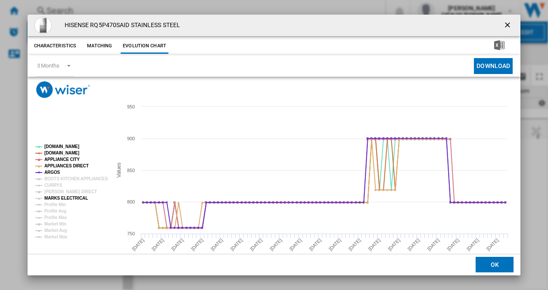
click at [70, 199] on tspan "MARKS ELECTRICAL" at bounding box center [65, 198] width 43 height 5
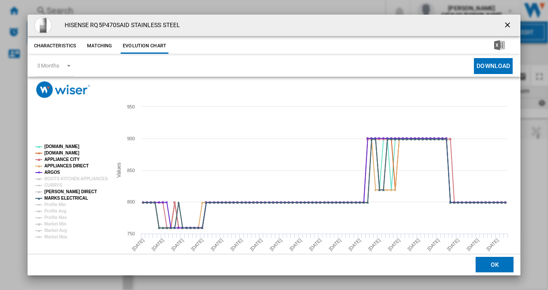
click at [57, 191] on tspan "[PERSON_NAME] DIRECT" at bounding box center [70, 191] width 53 height 5
click at [50, 186] on tspan "CURRYS" at bounding box center [53, 185] width 18 height 5
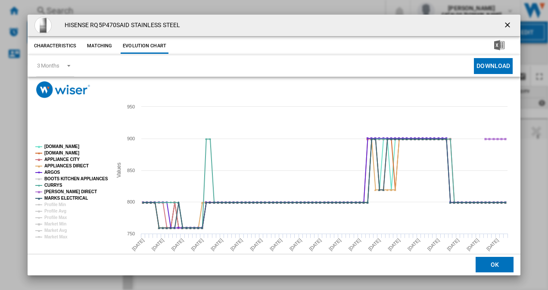
click at [62, 180] on tspan "BOOTS KITCHEN APPLIANCES" at bounding box center [76, 179] width 64 height 5
click at [56, 230] on tspan "Market Avg" at bounding box center [55, 230] width 22 height 5
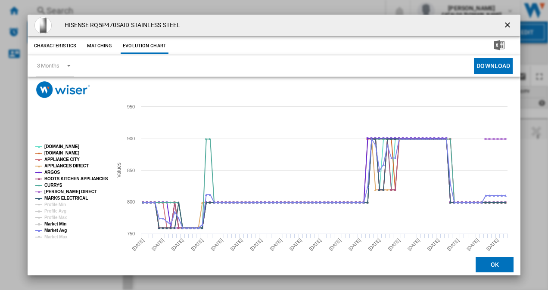
click at [49, 225] on tspan "Market Min" at bounding box center [55, 224] width 22 height 5
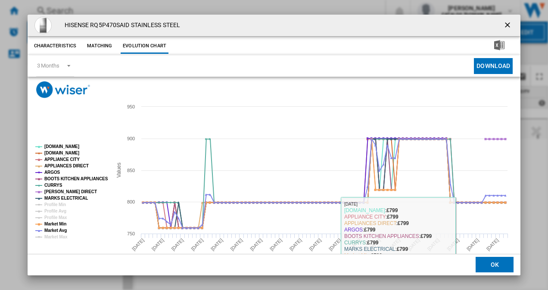
click at [495, 263] on button "OK" at bounding box center [494, 264] width 38 height 15
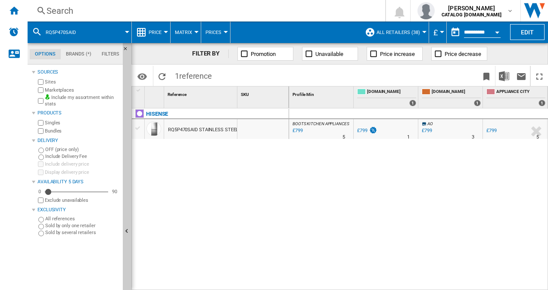
click at [113, 6] on div "Search" at bounding box center [204, 11] width 316 height 12
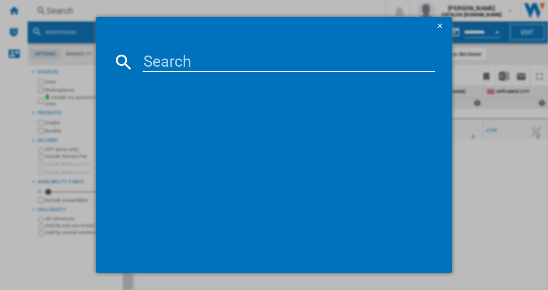
type input "RF749N4SWSE"
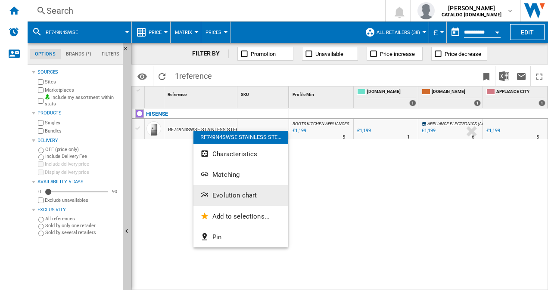
click at [234, 199] on button "Evolution chart" at bounding box center [240, 195] width 95 height 21
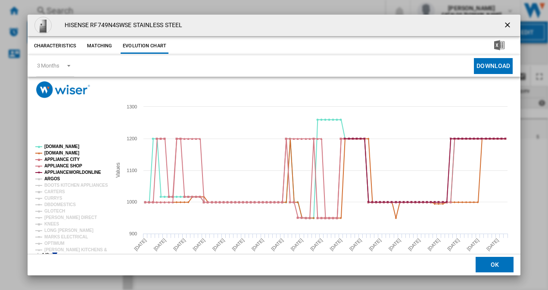
click at [52, 177] on tspan "ARGOS" at bounding box center [52, 179] width 16 height 5
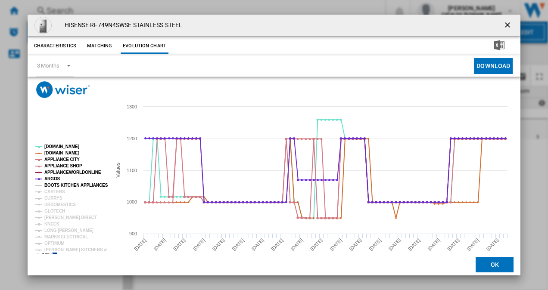
click at [53, 184] on tspan "BOOTS KITCHEN APPLIANCES" at bounding box center [76, 185] width 64 height 5
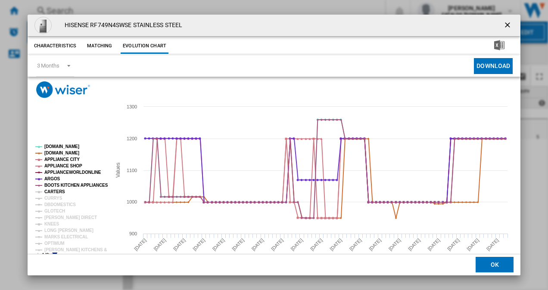
click at [49, 191] on tspan "CARTERS" at bounding box center [54, 191] width 21 height 5
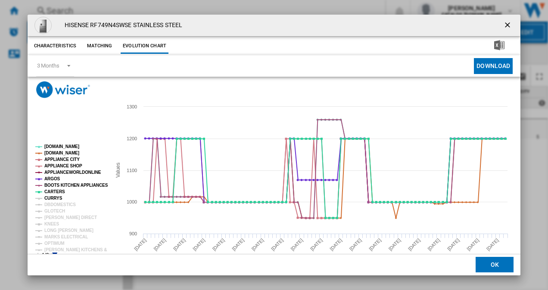
click at [49, 196] on tspan "CURRYS" at bounding box center [53, 198] width 18 height 5
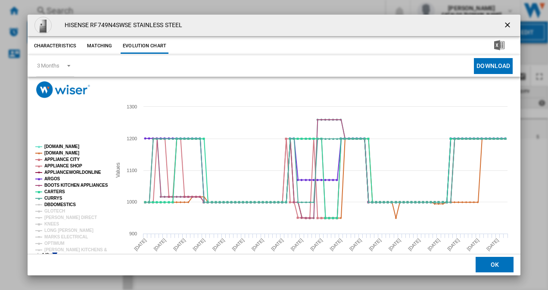
click at [51, 202] on tspan "DBDOMESTICS" at bounding box center [59, 204] width 31 height 5
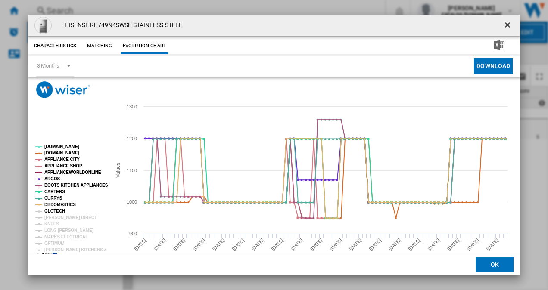
click at [52, 209] on tspan "GLOTECH" at bounding box center [54, 211] width 21 height 5
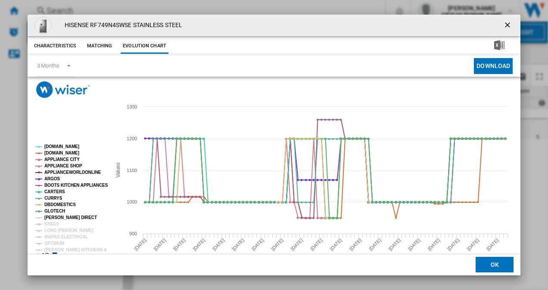
click at [52, 215] on tspan "[PERSON_NAME] DIRECT" at bounding box center [70, 217] width 53 height 5
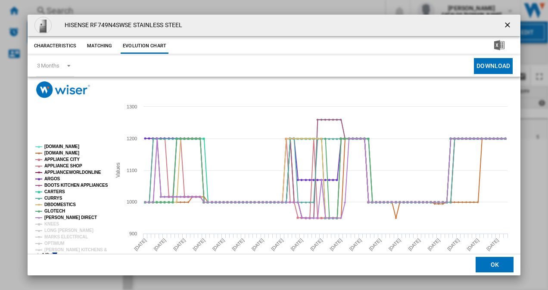
click at [50, 220] on tspan "[PERSON_NAME] DIRECT" at bounding box center [70, 217] width 53 height 5
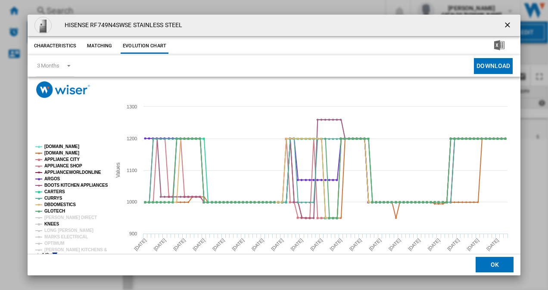
click at [49, 222] on tspan "KNEES" at bounding box center [51, 224] width 15 height 5
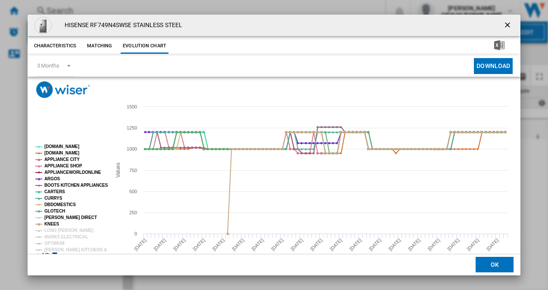
click at [56, 215] on tspan "[PERSON_NAME] DIRECT" at bounding box center [70, 217] width 53 height 5
click at [62, 236] on tspan "MARKS ELECTRICAL" at bounding box center [65, 237] width 43 height 5
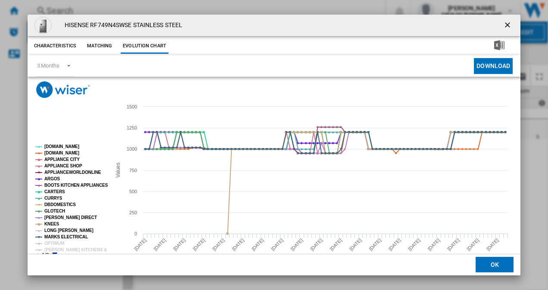
click at [59, 231] on tspan "LONG [PERSON_NAME]" at bounding box center [68, 230] width 49 height 5
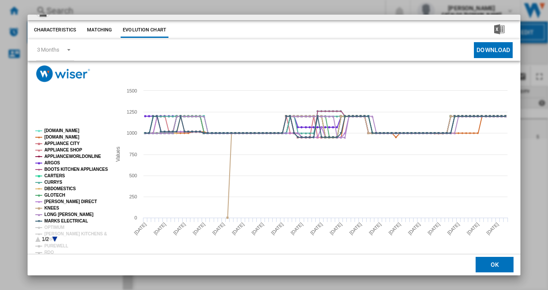
click at [54, 237] on icon "Product popup" at bounding box center [54, 239] width 5 height 5
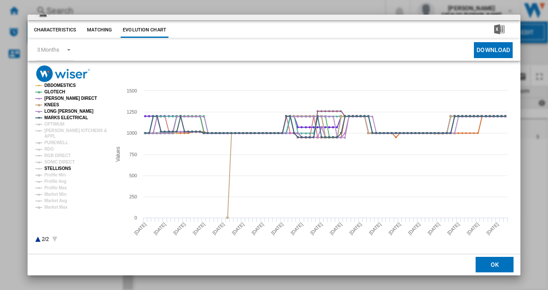
click at [64, 169] on tspan "STELLISONS" at bounding box center [57, 168] width 27 height 5
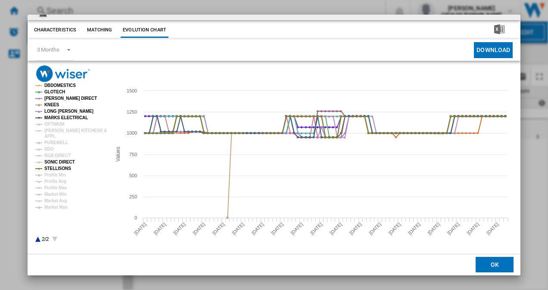
click at [57, 160] on tspan "SONIC DIRECT" at bounding box center [59, 162] width 30 height 5
click at [54, 155] on tspan "RGB DIRECT" at bounding box center [57, 155] width 26 height 5
click at [46, 148] on tspan "RDO" at bounding box center [48, 149] width 9 height 5
click at [50, 143] on tspan "PUREWELL" at bounding box center [56, 142] width 24 height 5
click at [55, 132] on tspan "[PERSON_NAME] KITCHENS &" at bounding box center [75, 130] width 62 height 5
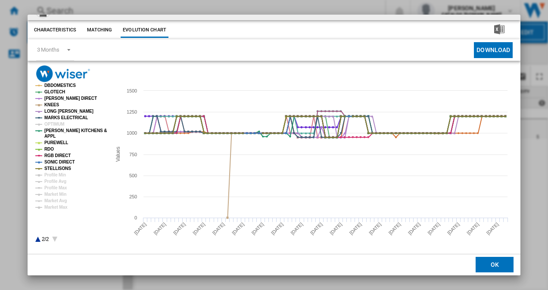
click at [36, 240] on icon "Product popup" at bounding box center [37, 239] width 5 height 5
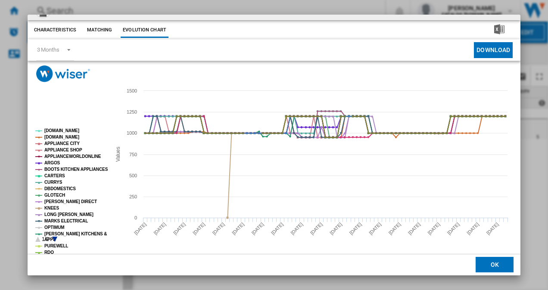
click at [55, 226] on tspan "OPTIMUM" at bounding box center [54, 227] width 20 height 5
click at [55, 238] on icon "Product popup" at bounding box center [54, 239] width 5 height 5
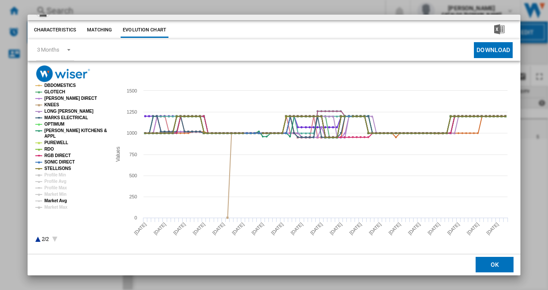
click at [59, 200] on tspan "Market Avg" at bounding box center [55, 200] width 22 height 5
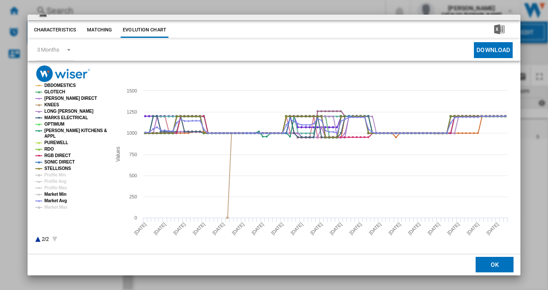
click at [58, 194] on tspan "Market Min" at bounding box center [55, 194] width 22 height 5
